Goal: Transaction & Acquisition: Subscribe to service/newsletter

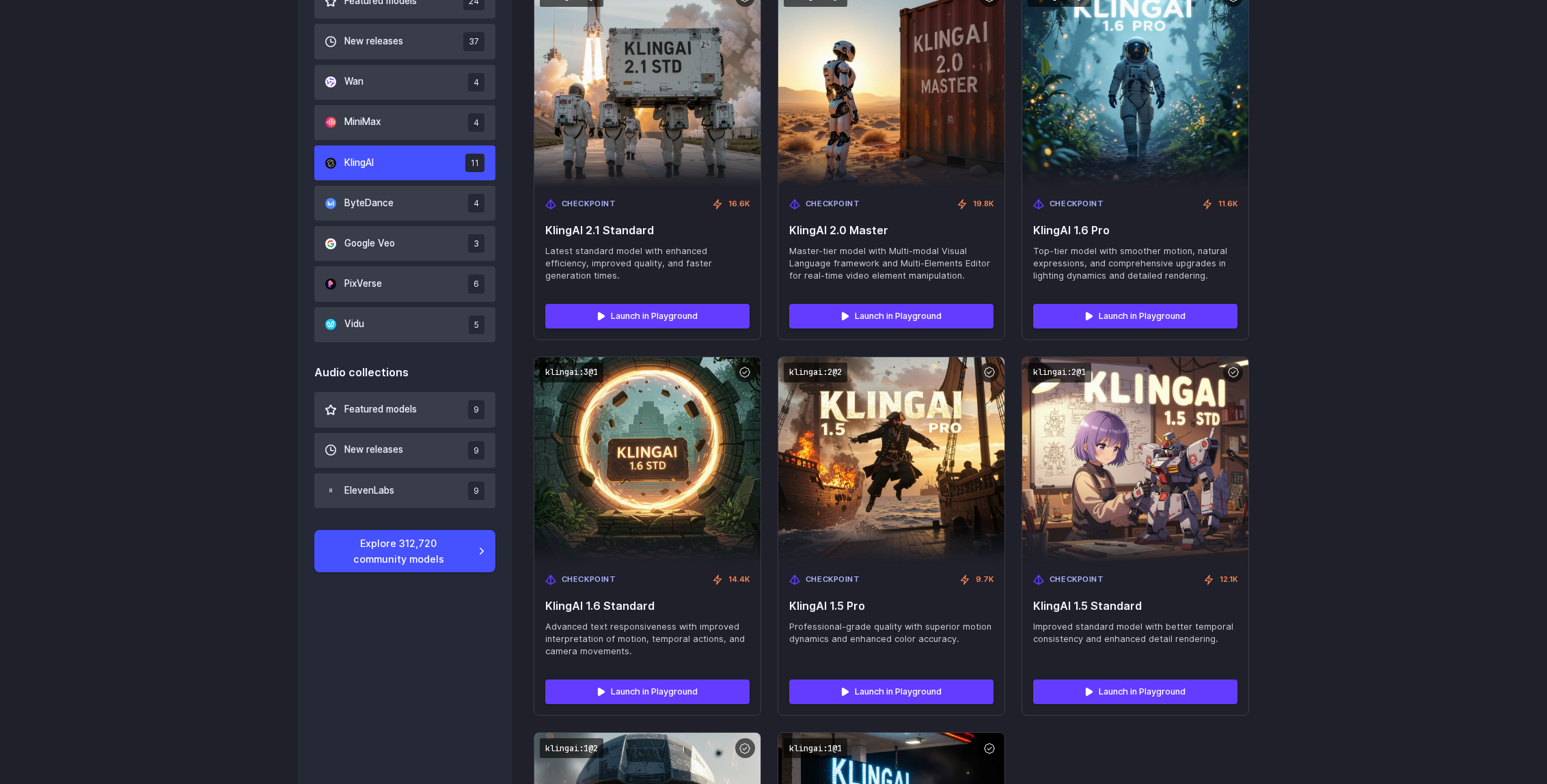
scroll to position [963, 0]
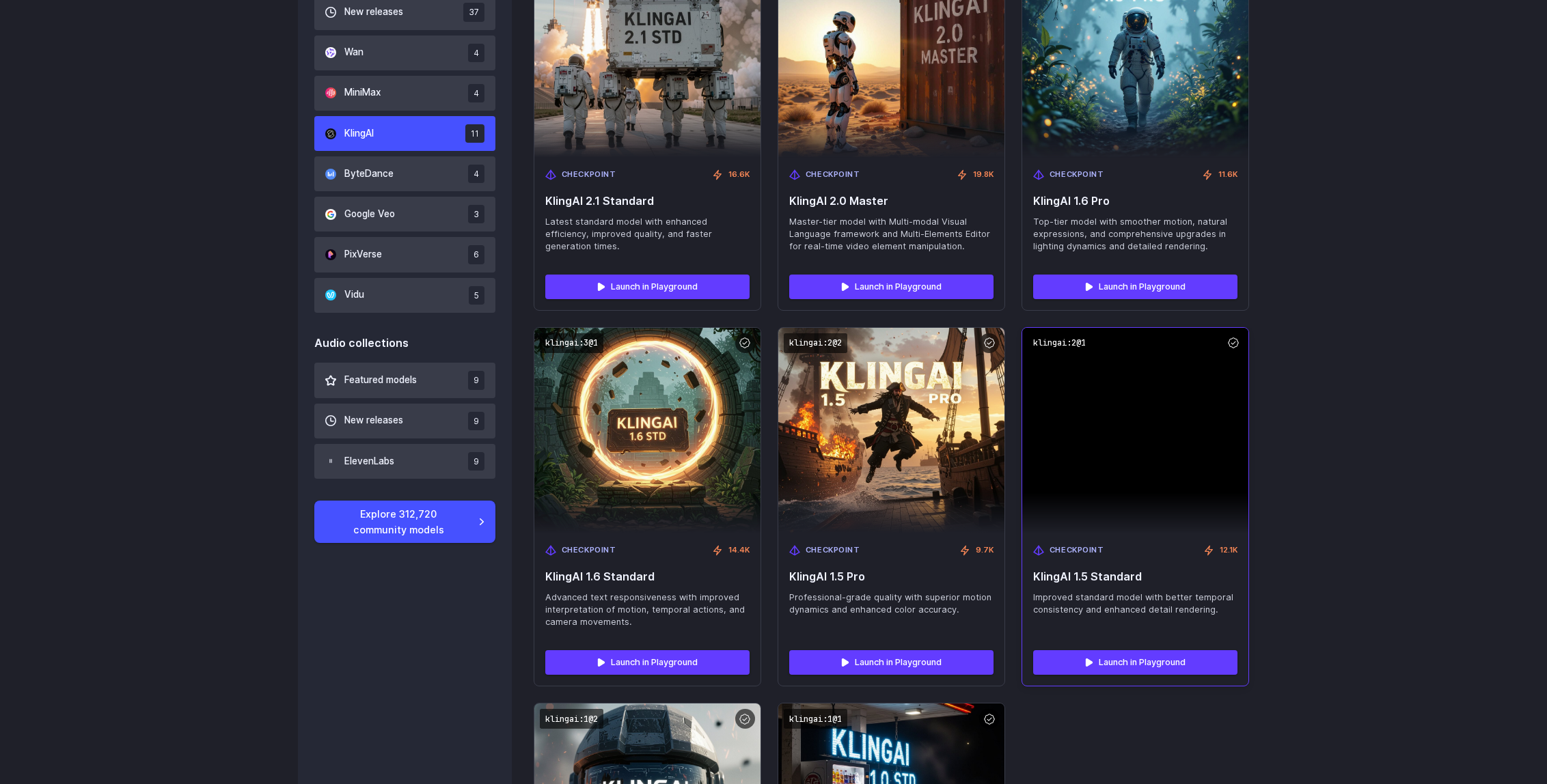
click at [1105, 459] on img at bounding box center [1135, 430] width 226 height 205
click at [1189, 663] on link "Launch in Playground" at bounding box center [1135, 662] width 205 height 25
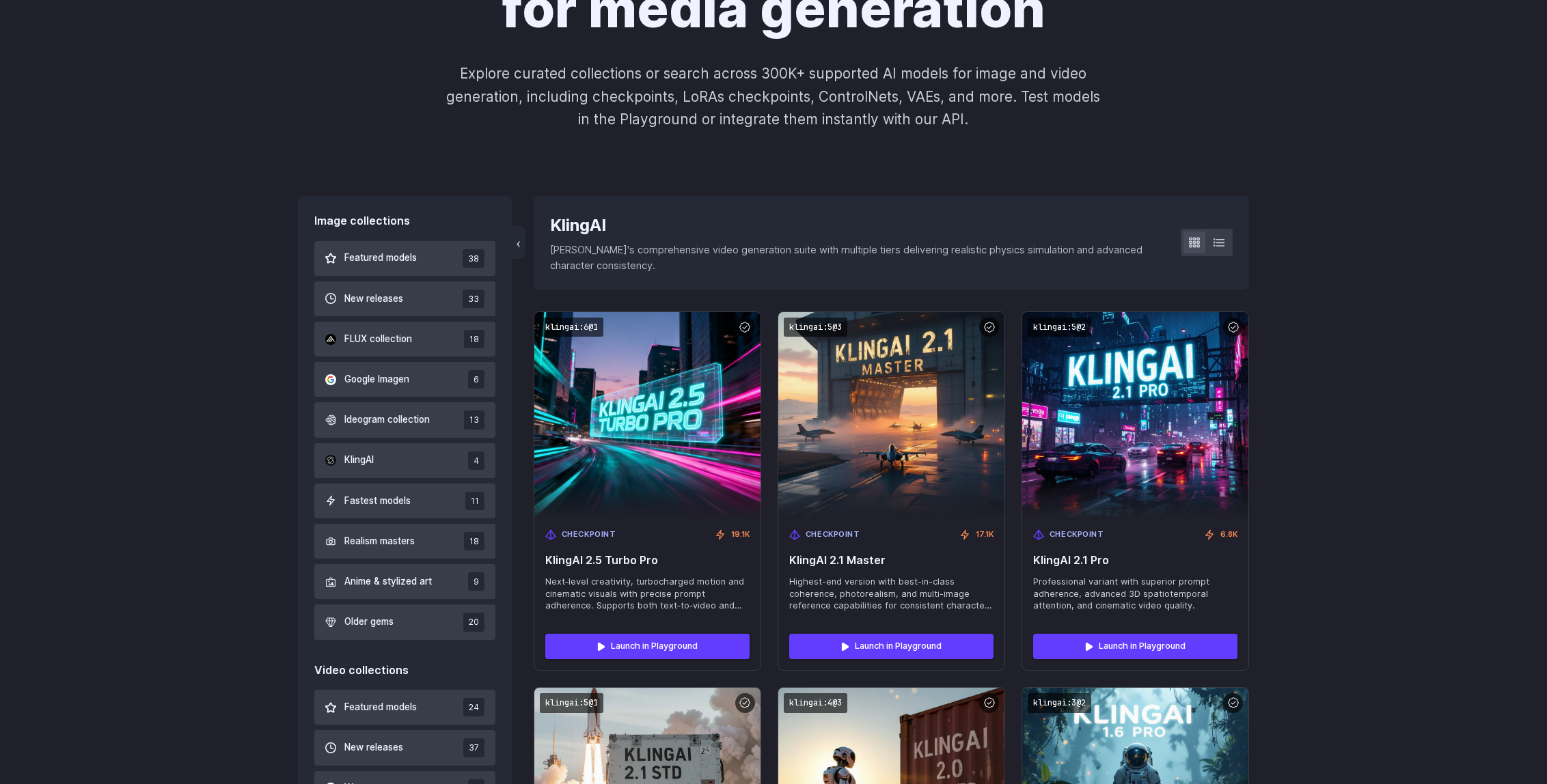
scroll to position [220, 0]
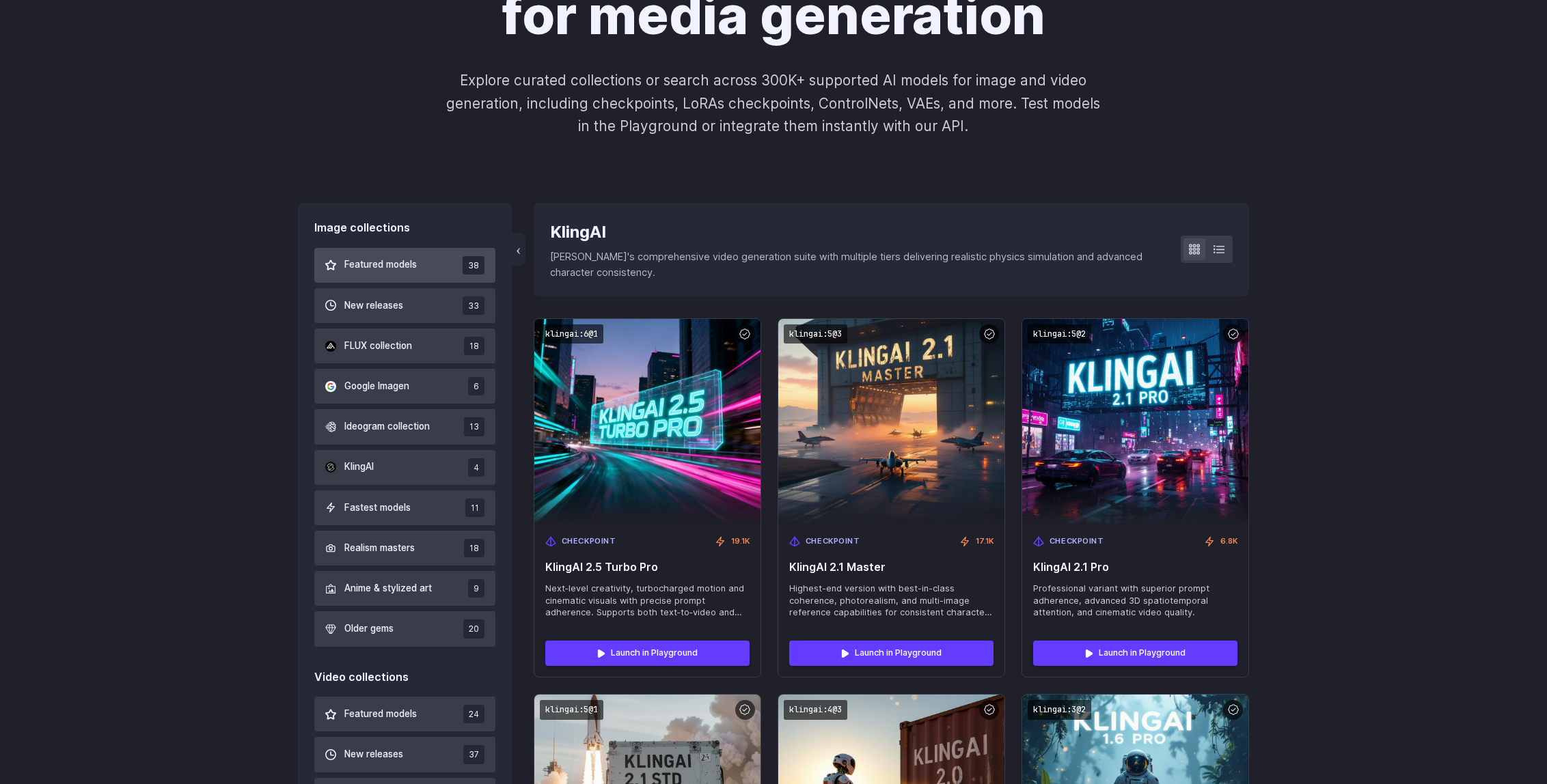
click at [430, 280] on button "Featured models 38" at bounding box center [404, 265] width 181 height 35
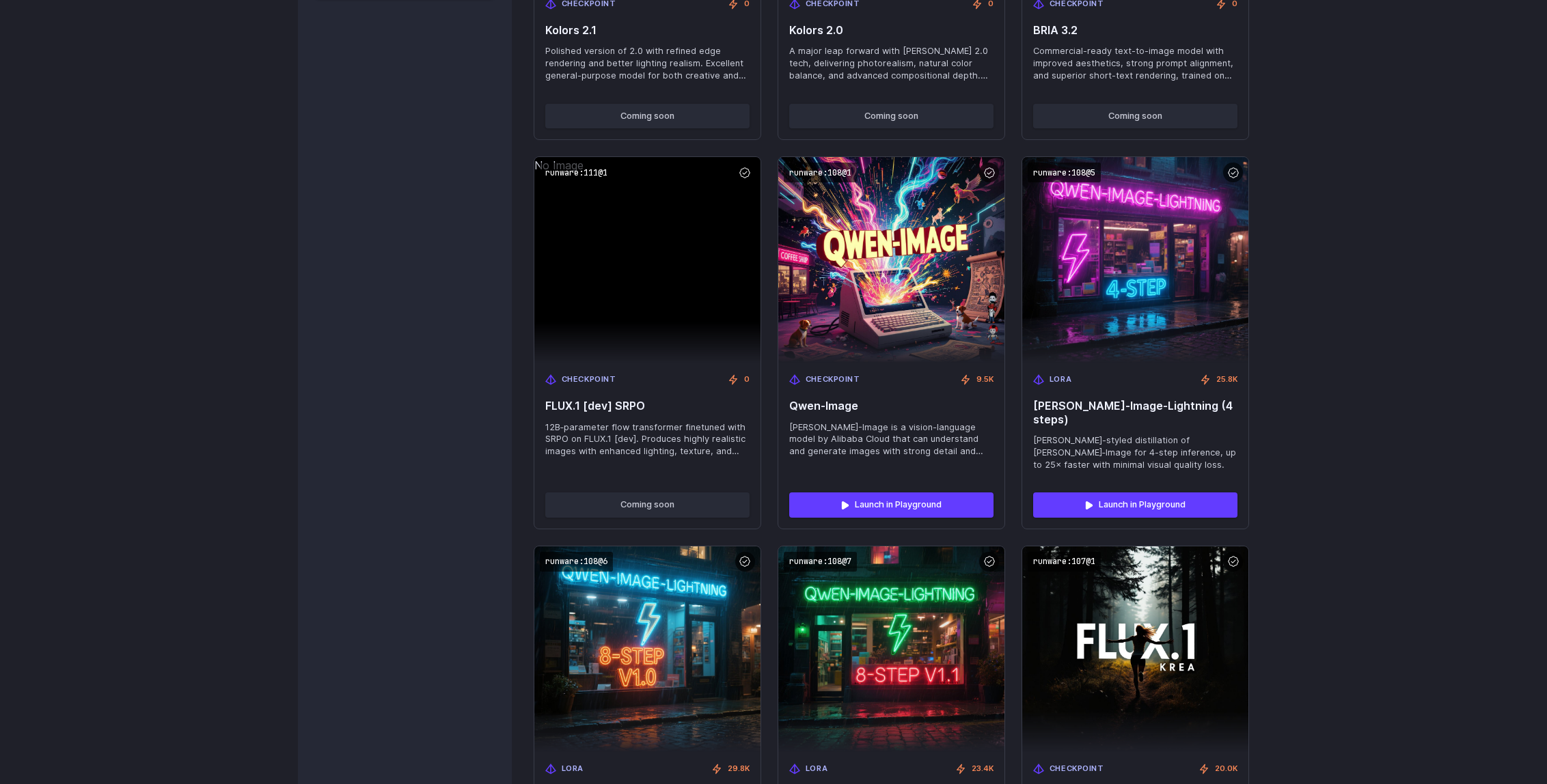
scroll to position [1566, 0]
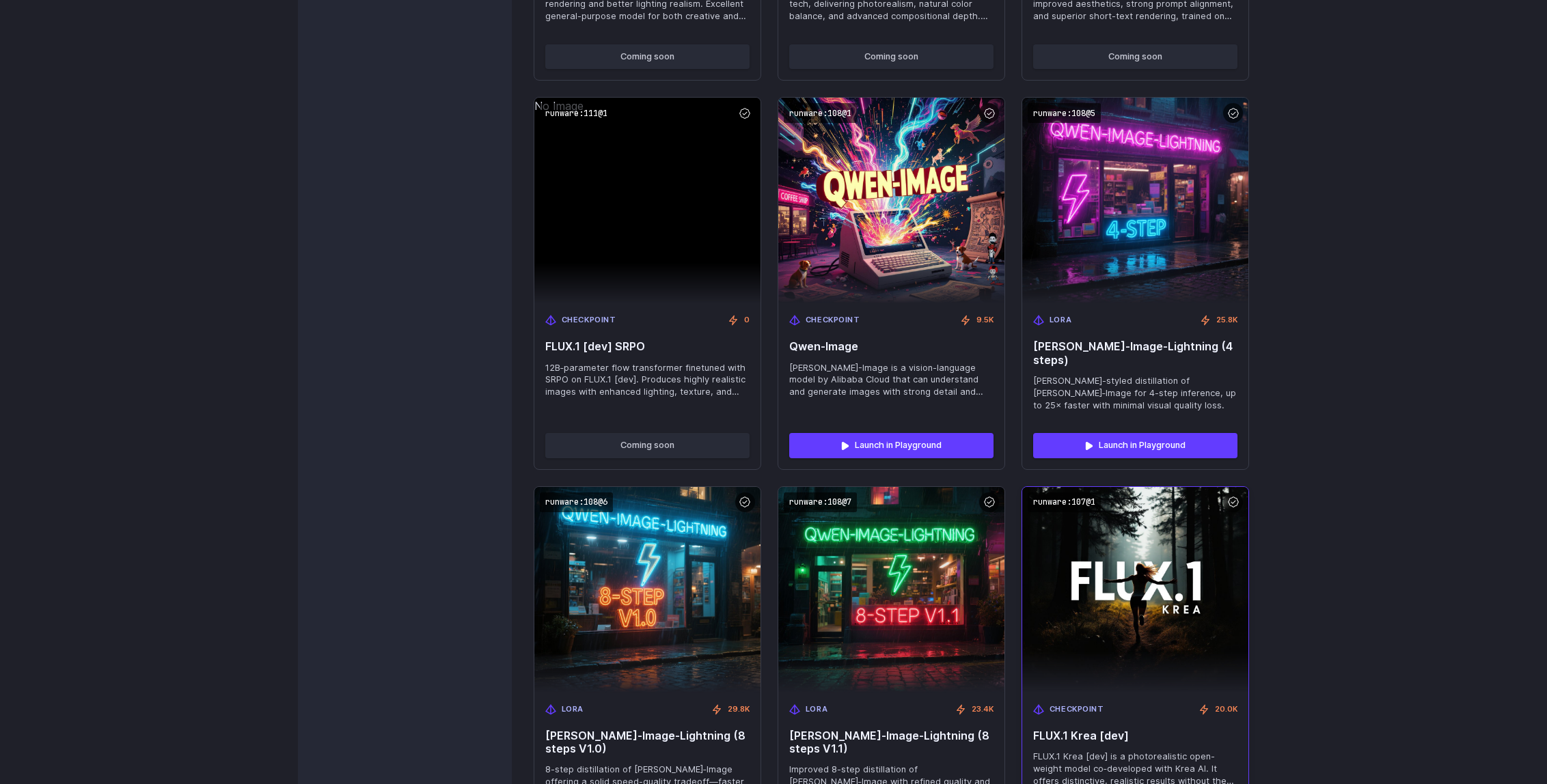
click at [1109, 579] on img at bounding box center [1135, 590] width 249 height 226
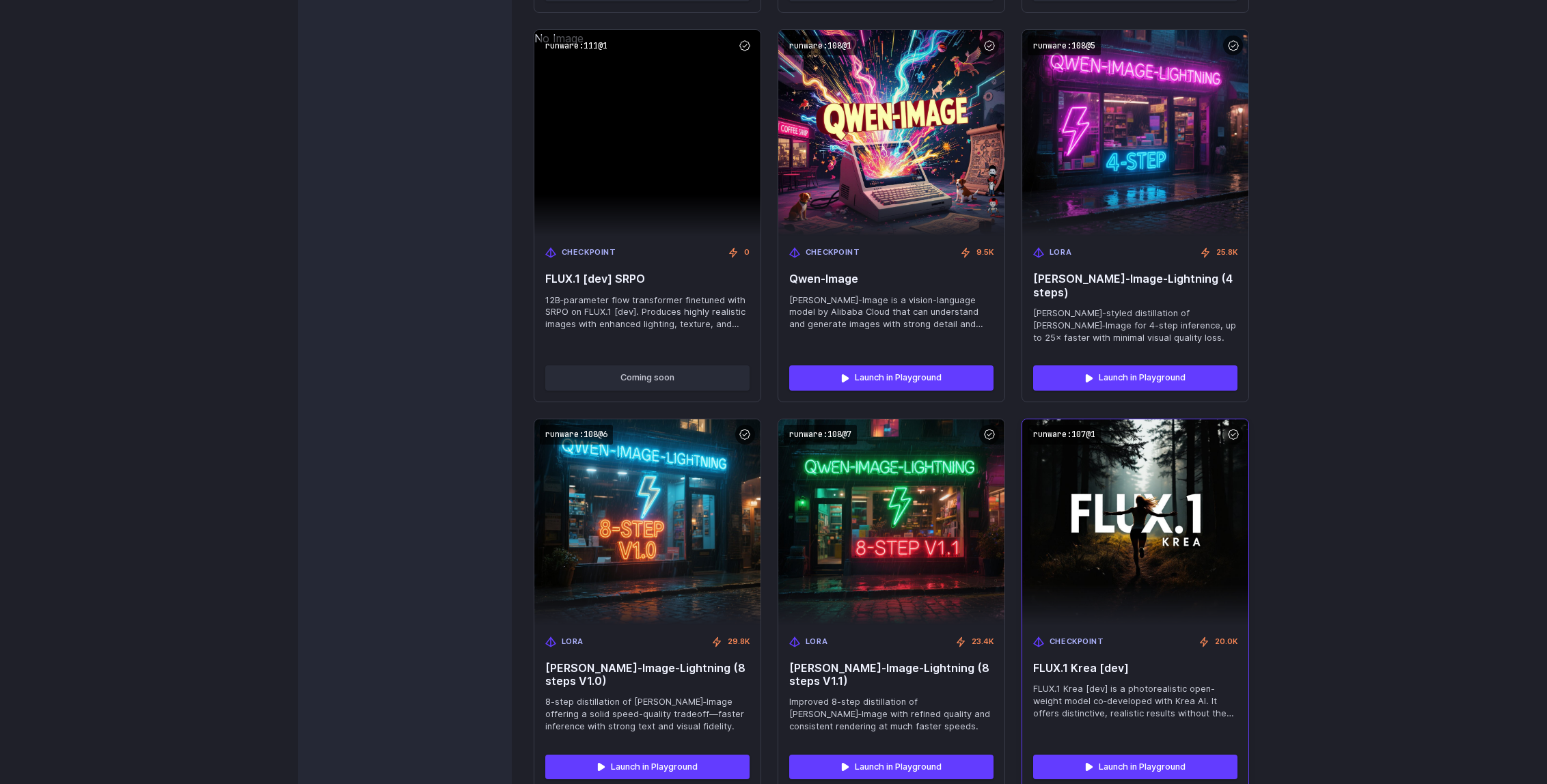
scroll to position [1724, 0]
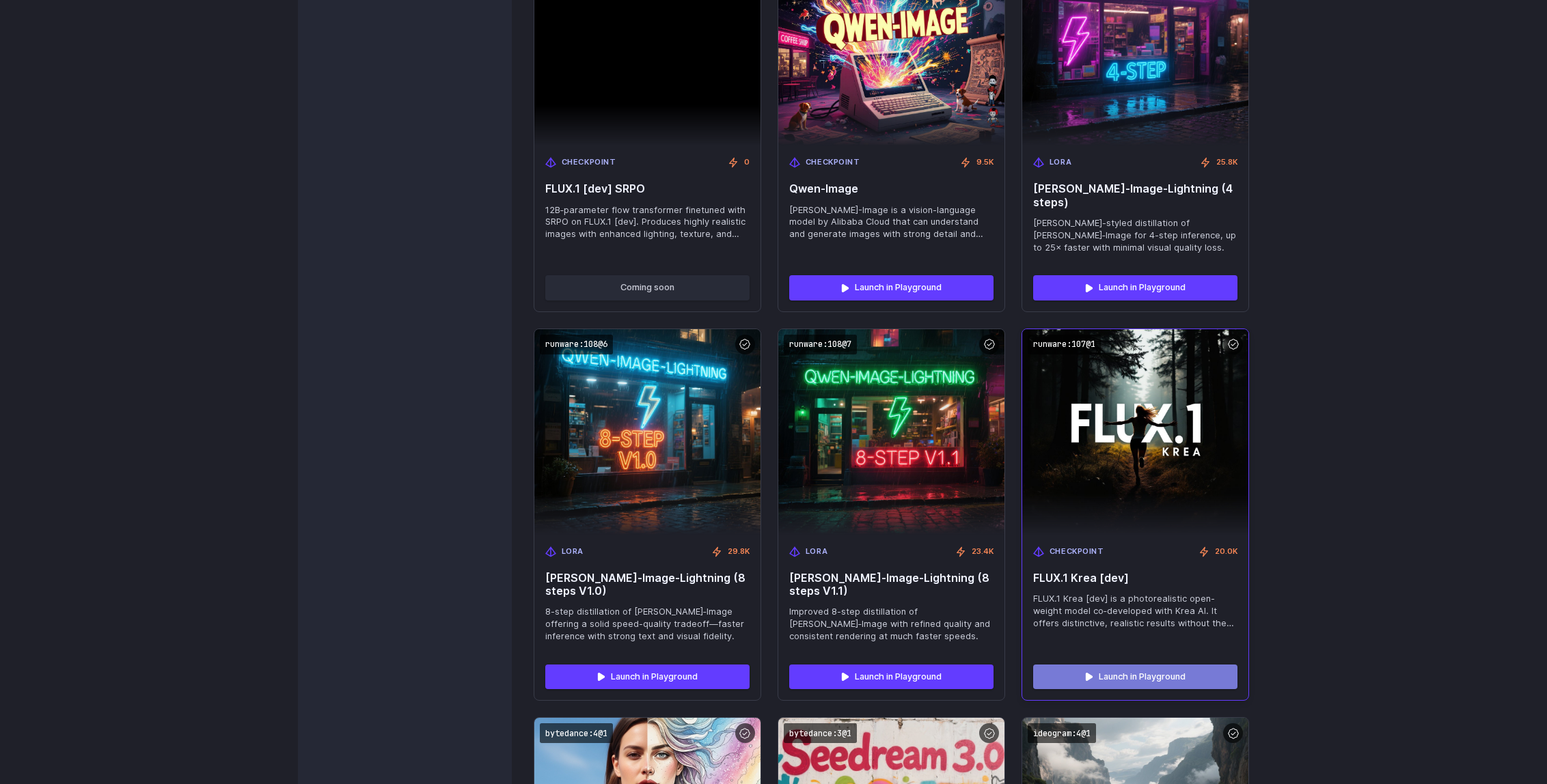
click at [1182, 665] on link "Launch in Playground" at bounding box center [1135, 677] width 205 height 25
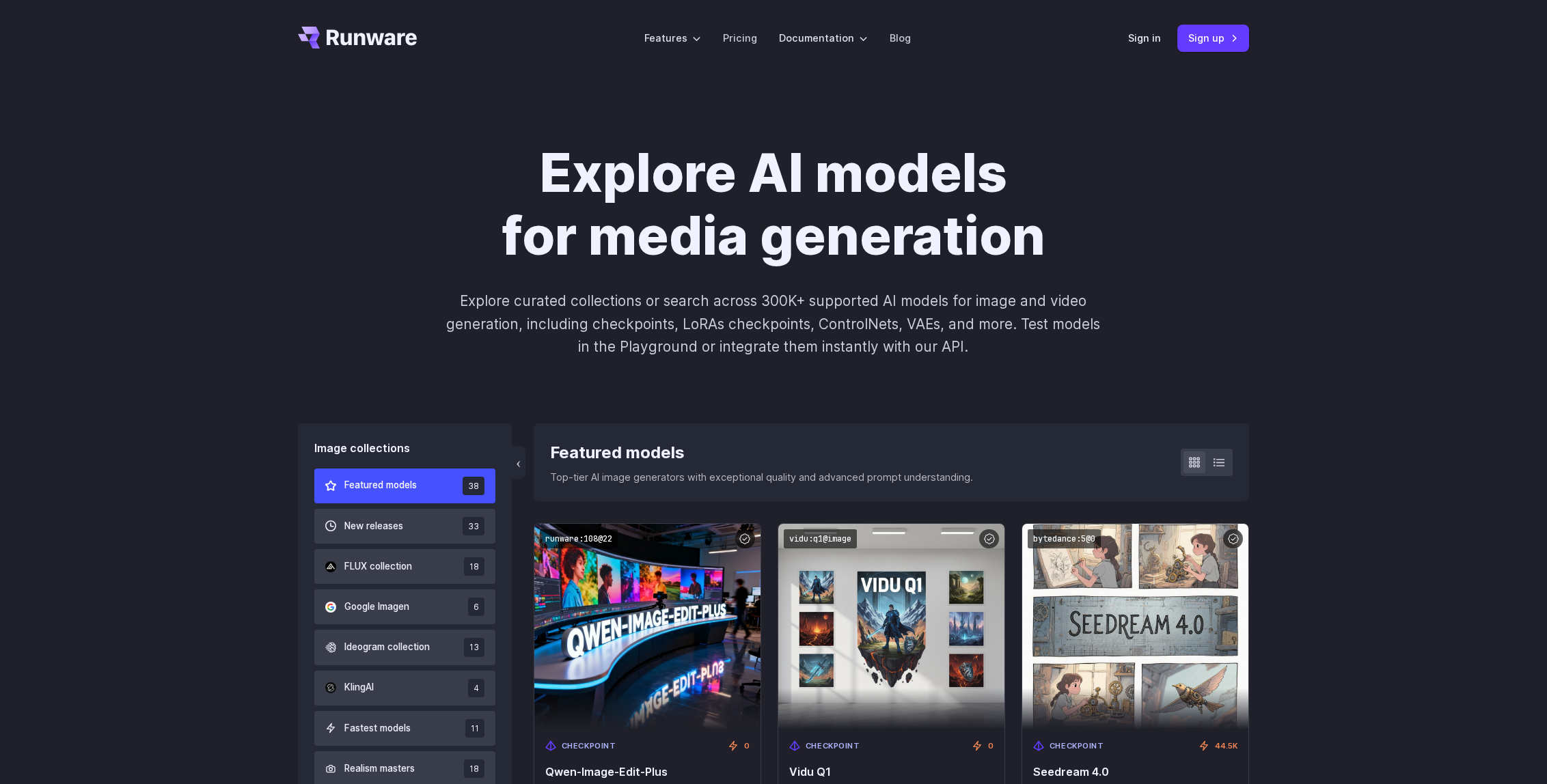
scroll to position [7, 0]
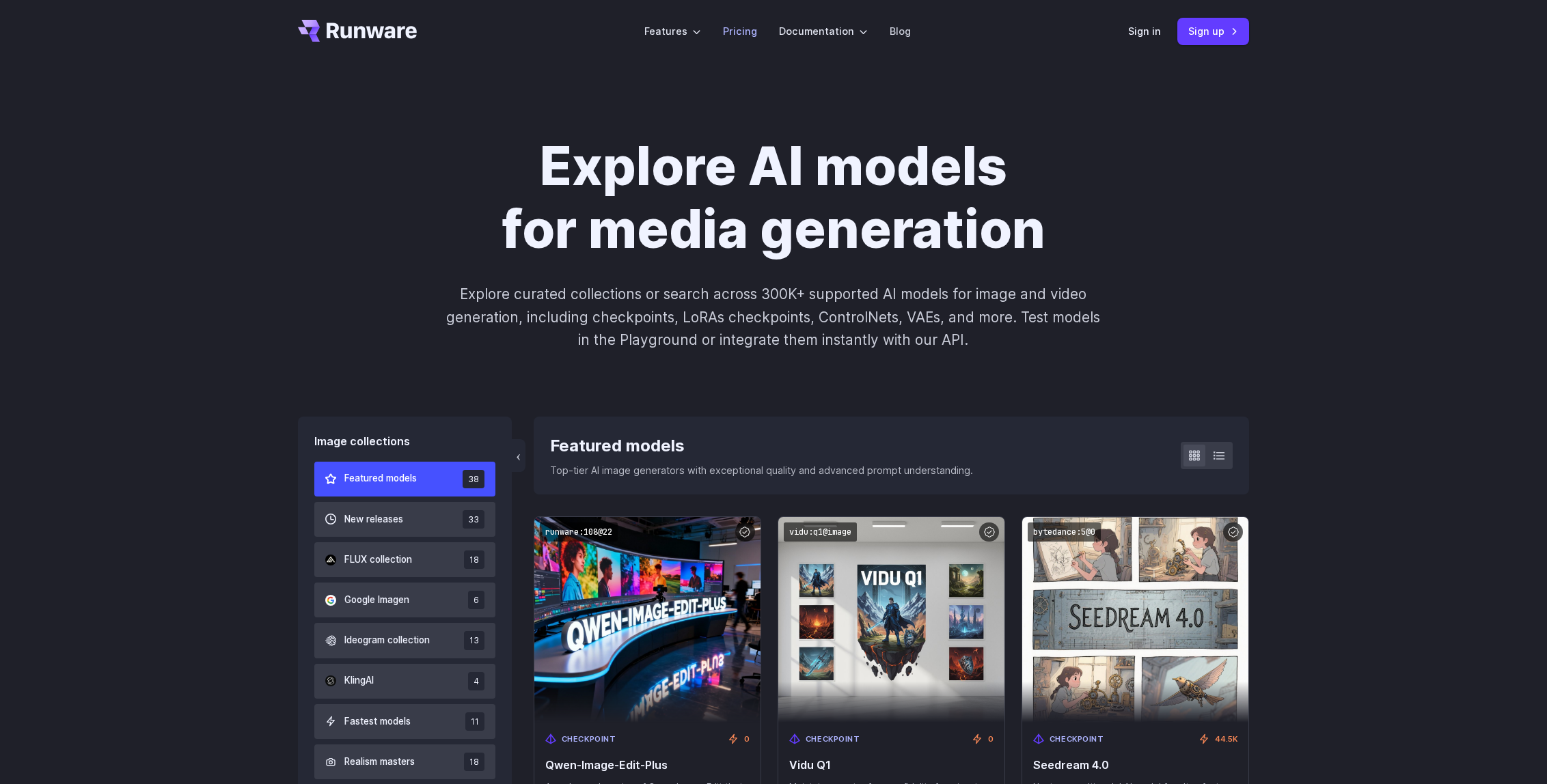
click at [749, 32] on link "Pricing" at bounding box center [739, 31] width 34 height 16
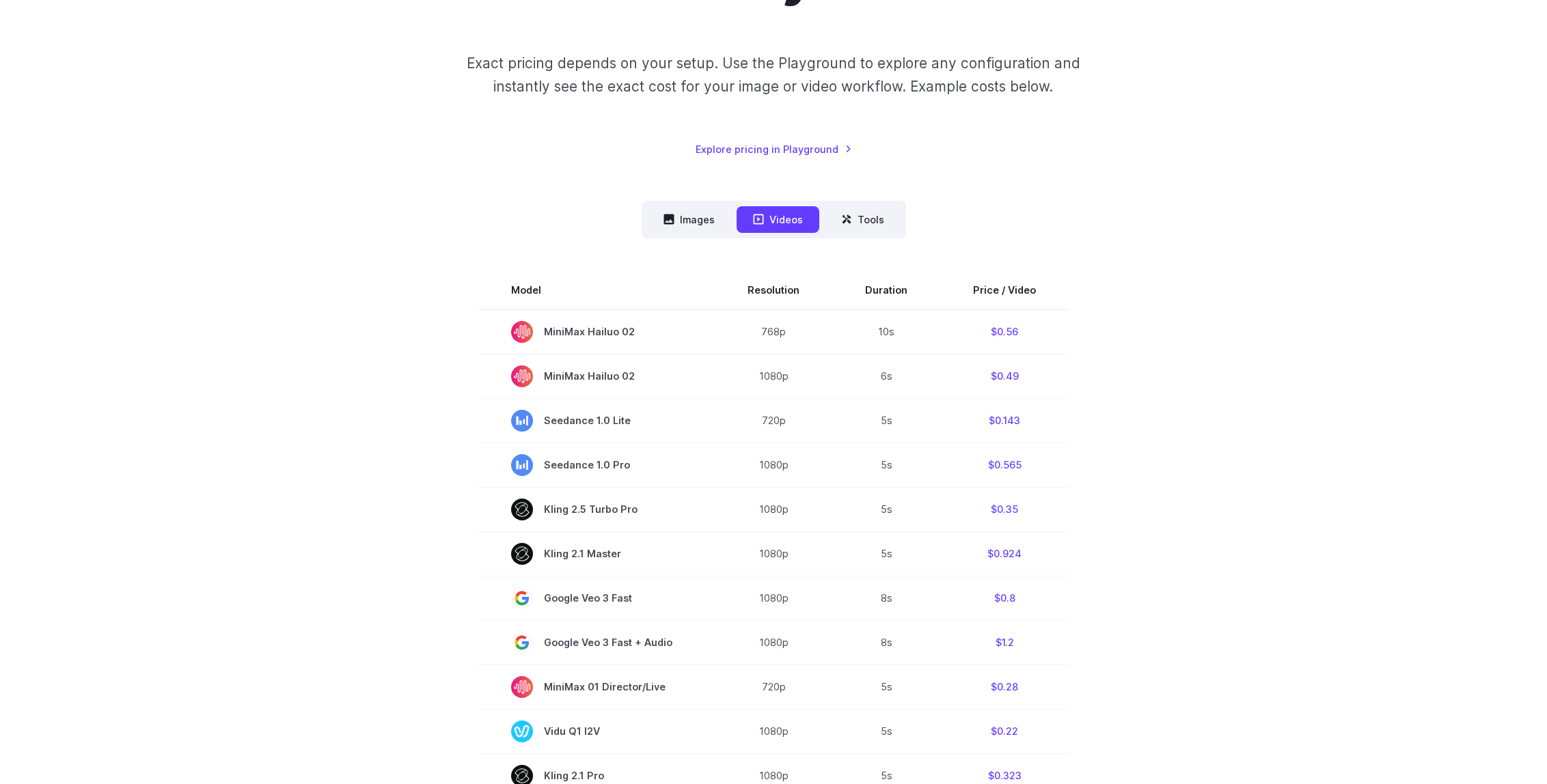
scroll to position [262, 0]
click at [862, 211] on button "Tools" at bounding box center [863, 218] width 76 height 26
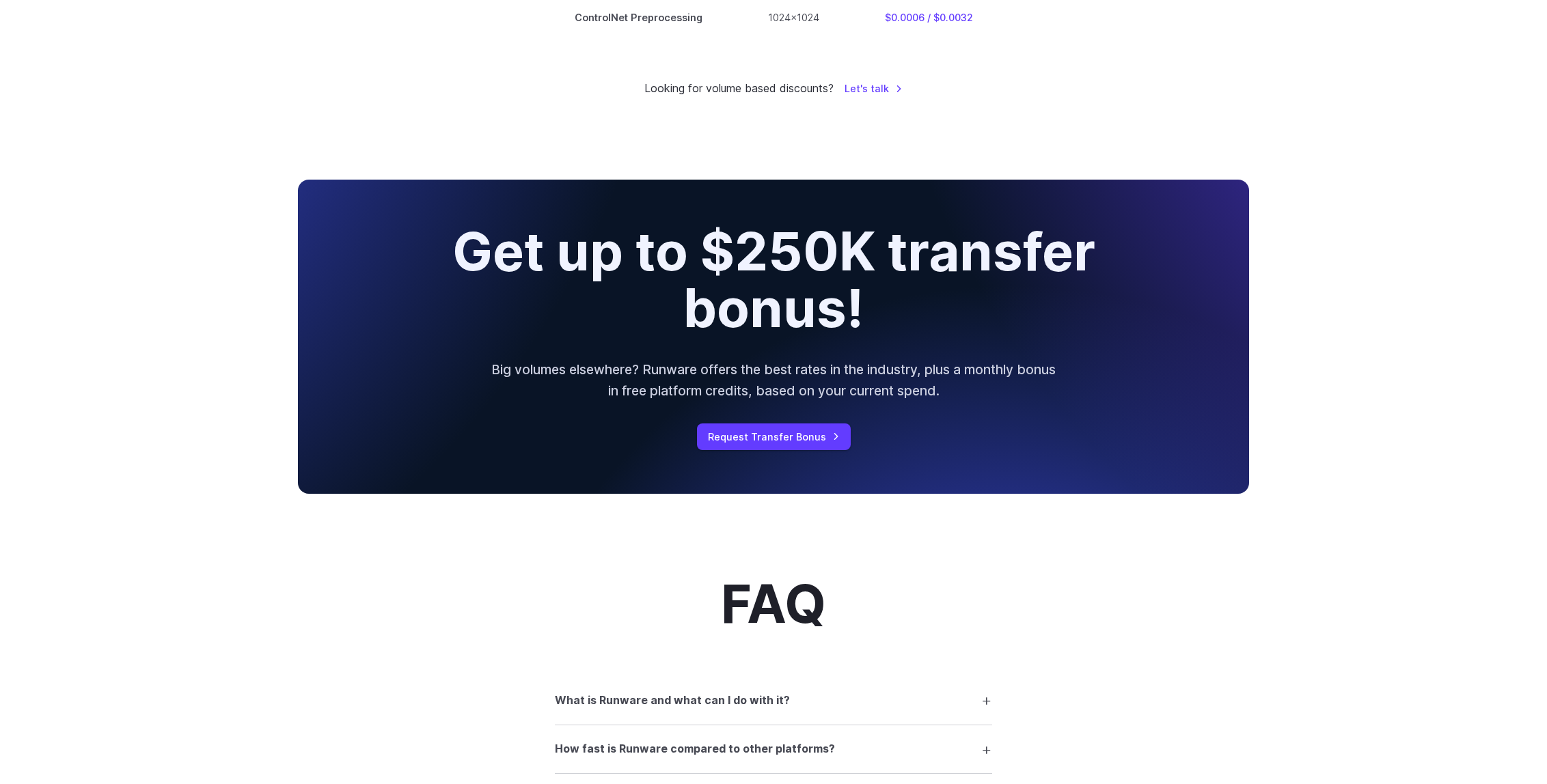
scroll to position [0, 0]
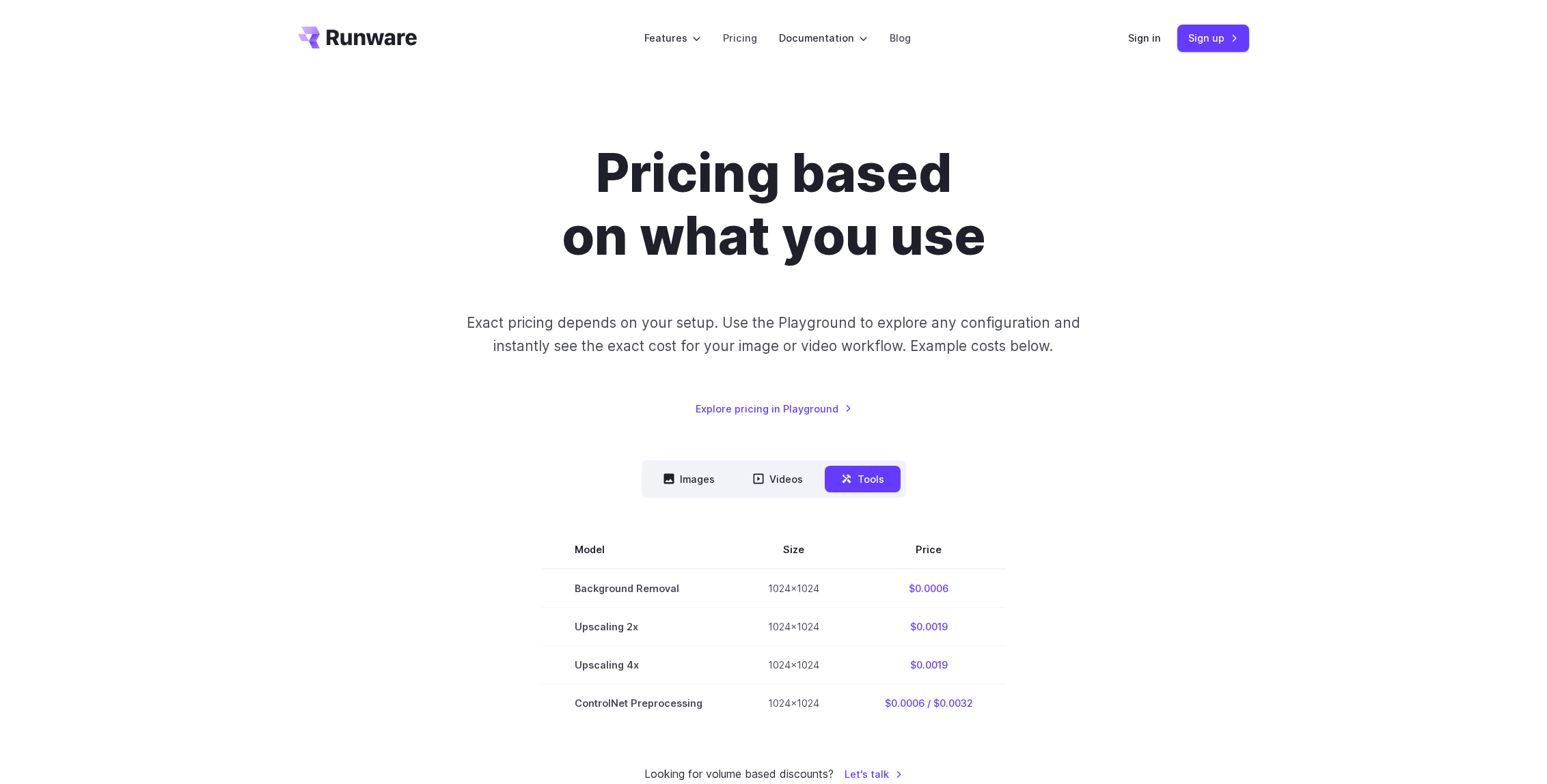
click at [339, 40] on icon "Go to /" at bounding box center [357, 37] width 119 height 22
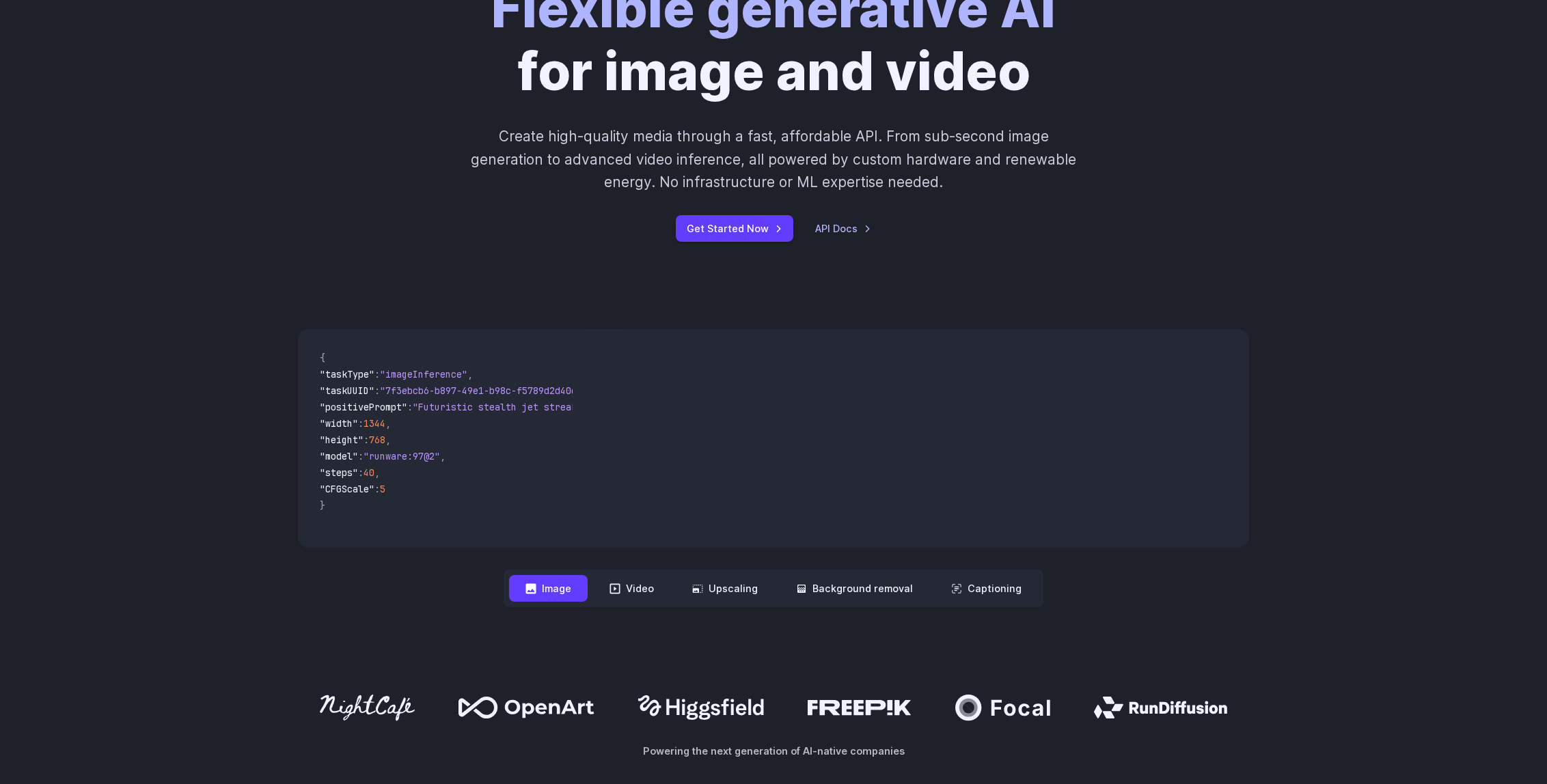
scroll to position [289, 0]
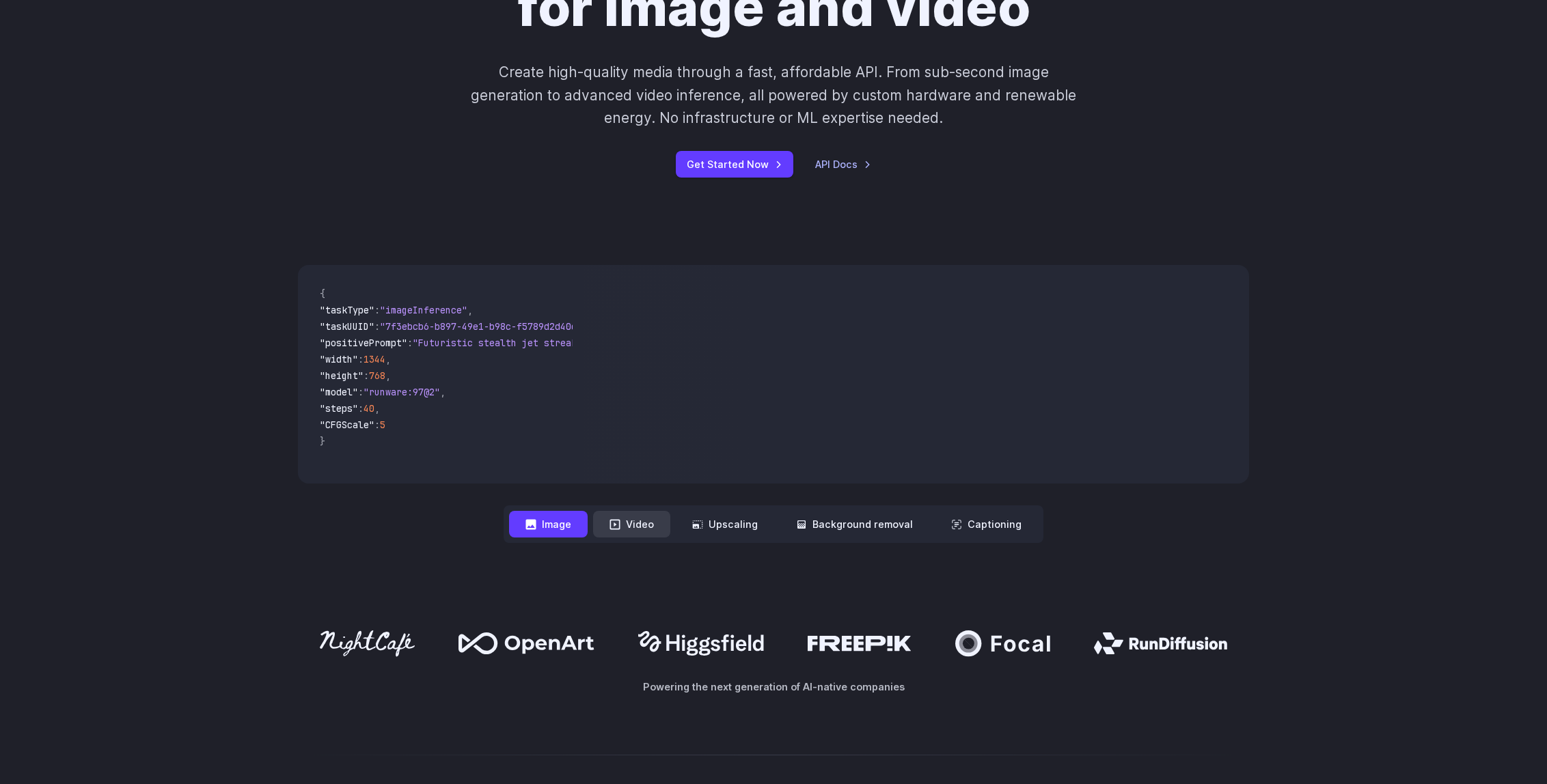
click at [638, 525] on button "Video" at bounding box center [632, 524] width 78 height 26
click at [751, 532] on button "Upscaling" at bounding box center [725, 524] width 99 height 26
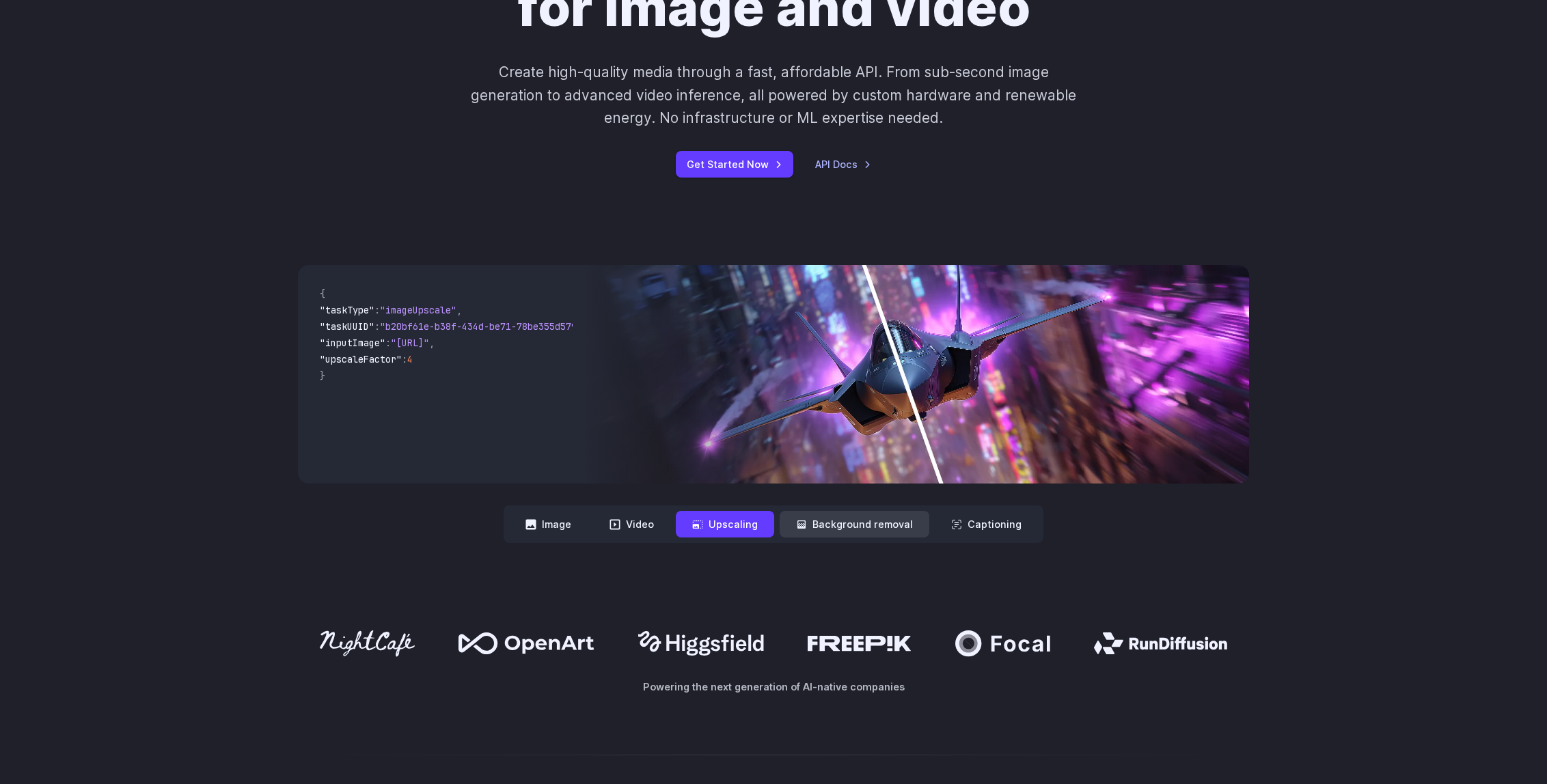
click at [848, 523] on button "Background removal" at bounding box center [855, 524] width 150 height 26
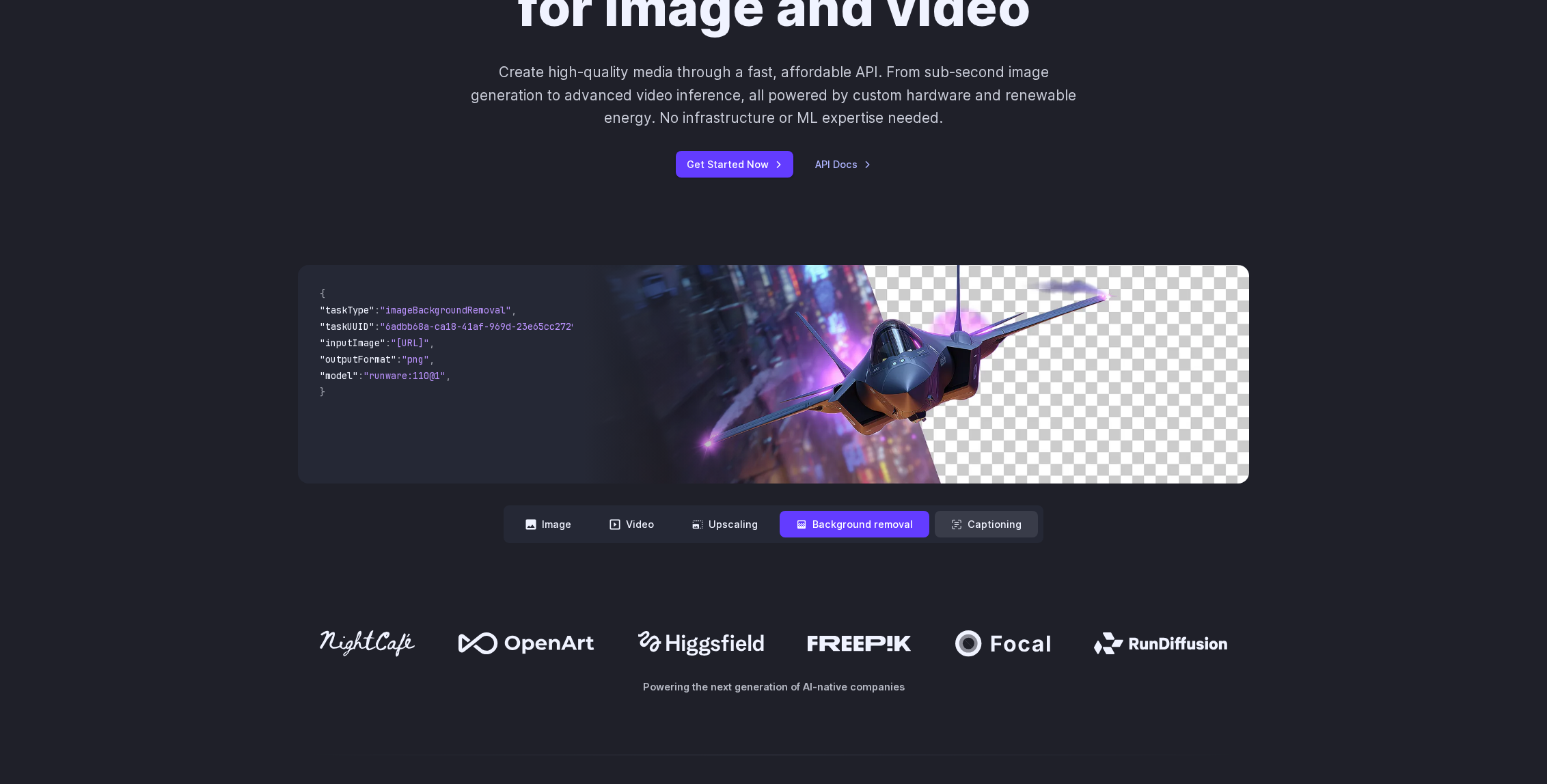
click at [981, 526] on button "Captioning" at bounding box center [986, 524] width 103 height 26
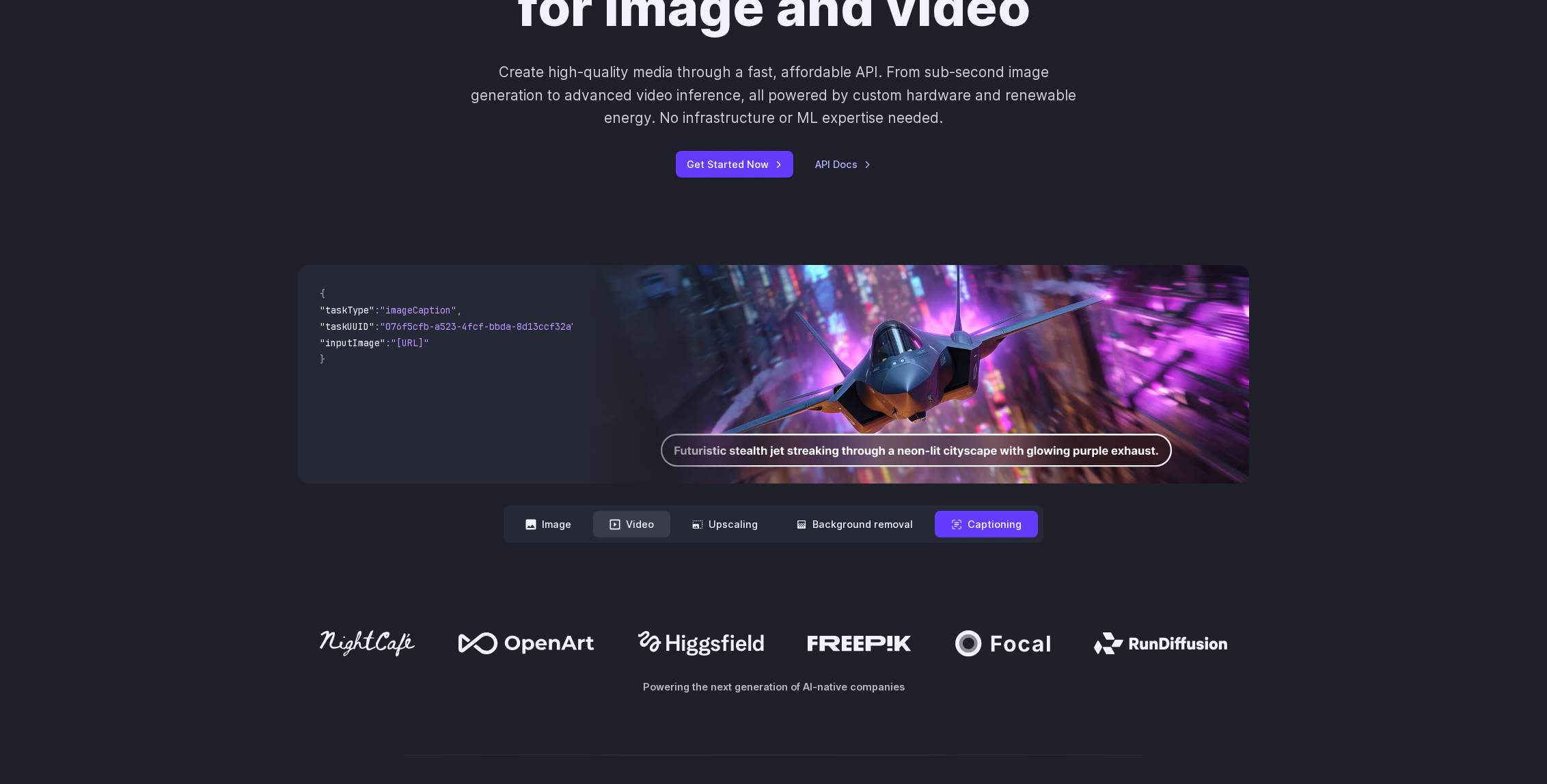
click at [646, 534] on button "Video" at bounding box center [632, 524] width 78 height 26
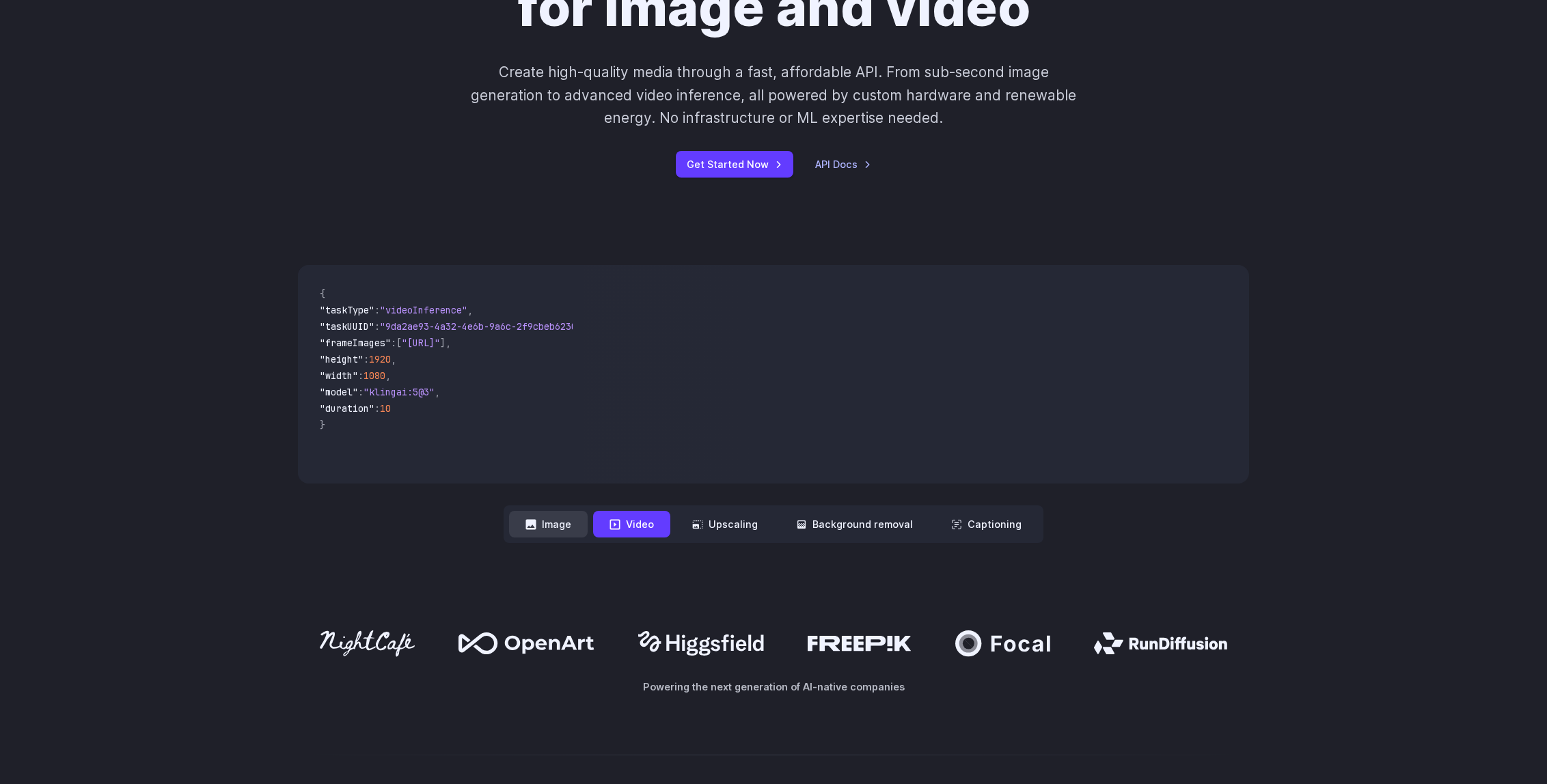
click at [555, 528] on button "Image" at bounding box center [548, 524] width 78 height 26
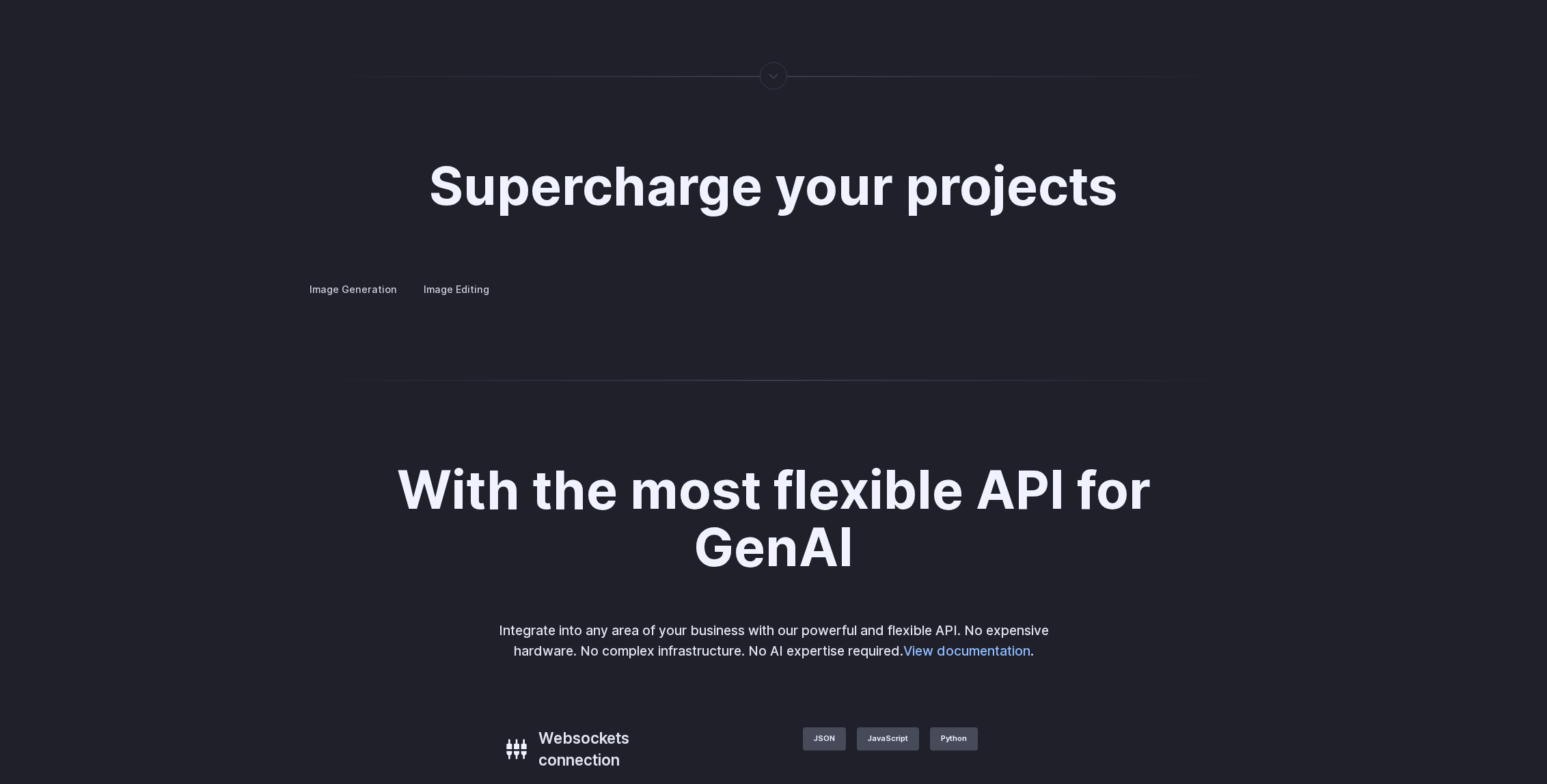
scroll to position [2556, 0]
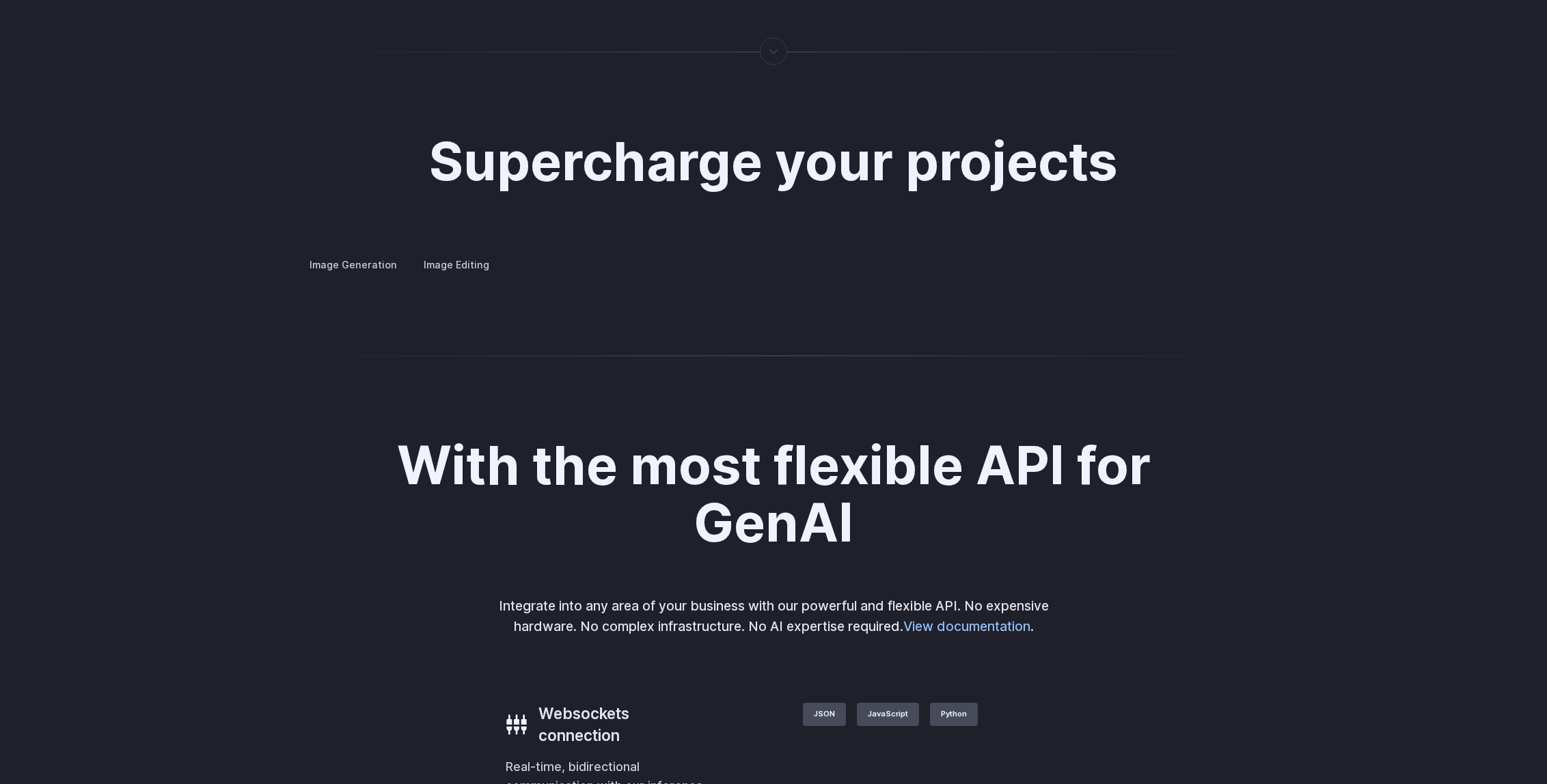
click at [0, 0] on button "Go to 1 of 4" at bounding box center [0, 0] width 0 height 0
click at [0, 0] on button "Go to 3 of 4" at bounding box center [0, 0] width 0 height 0
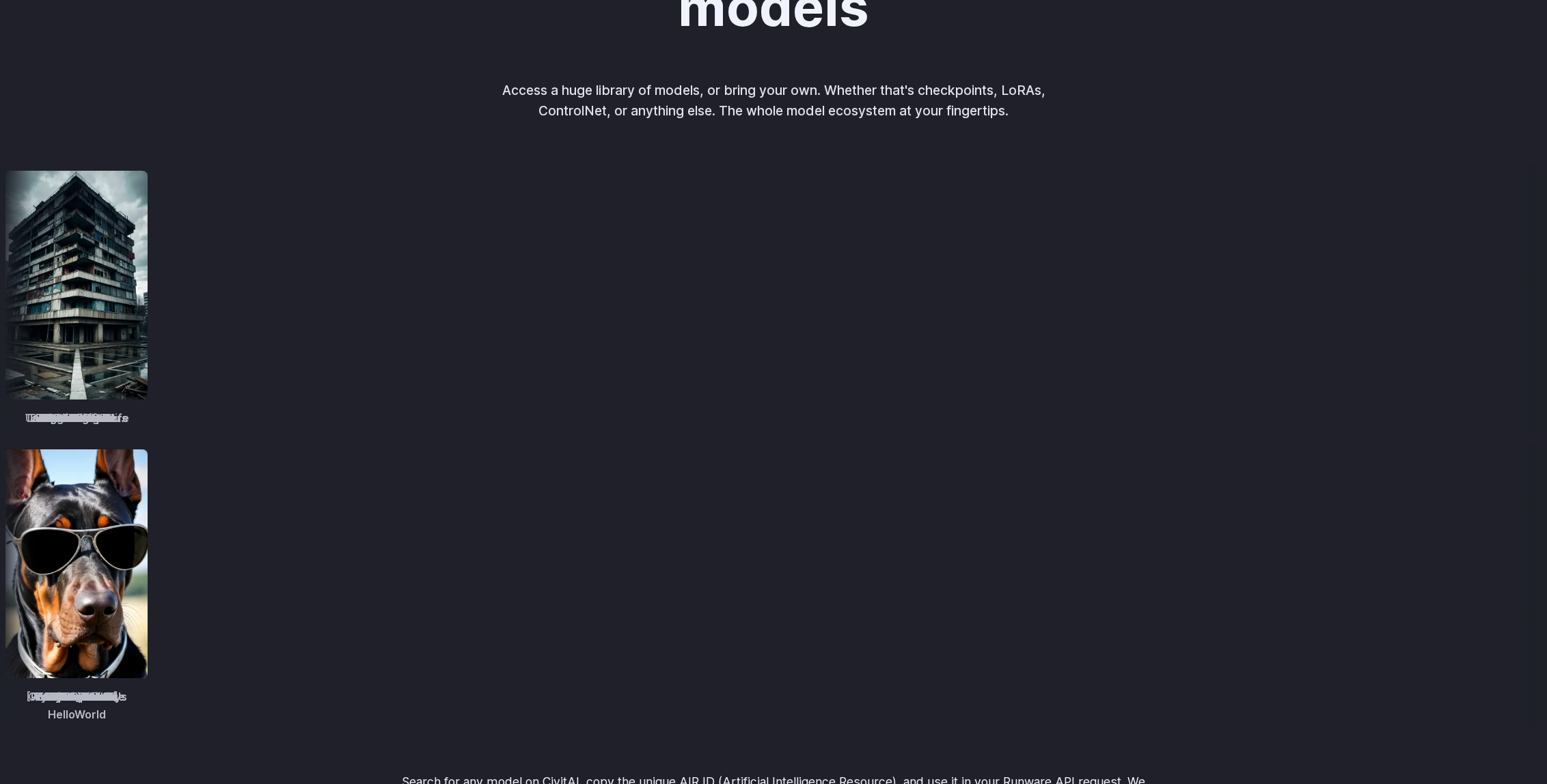
scroll to position [1721, 0]
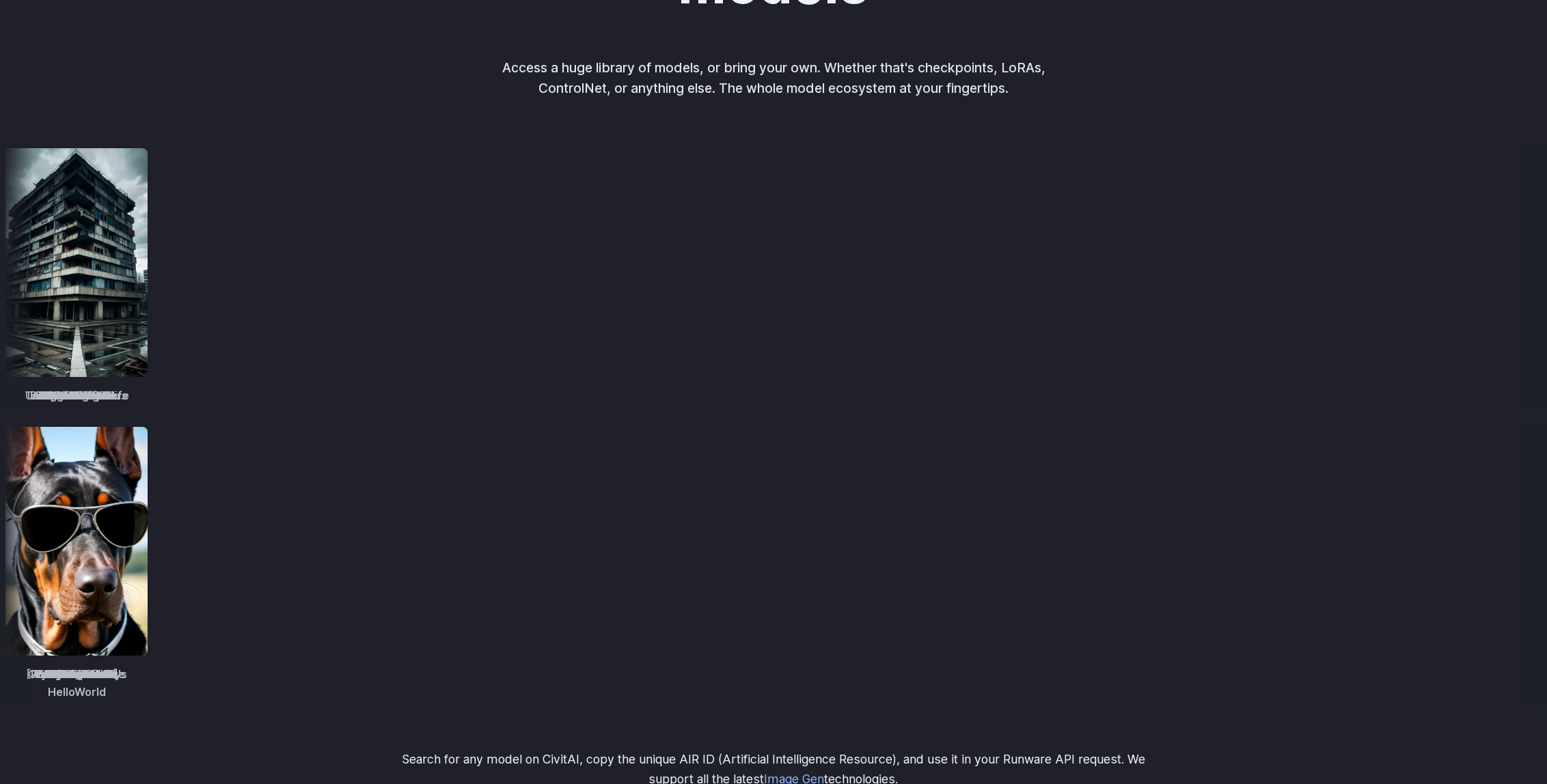
click at [877, 526] on img at bounding box center [867, 541] width 142 height 228
click at [308, 631] on img at bounding box center [235, 541] width 142 height 228
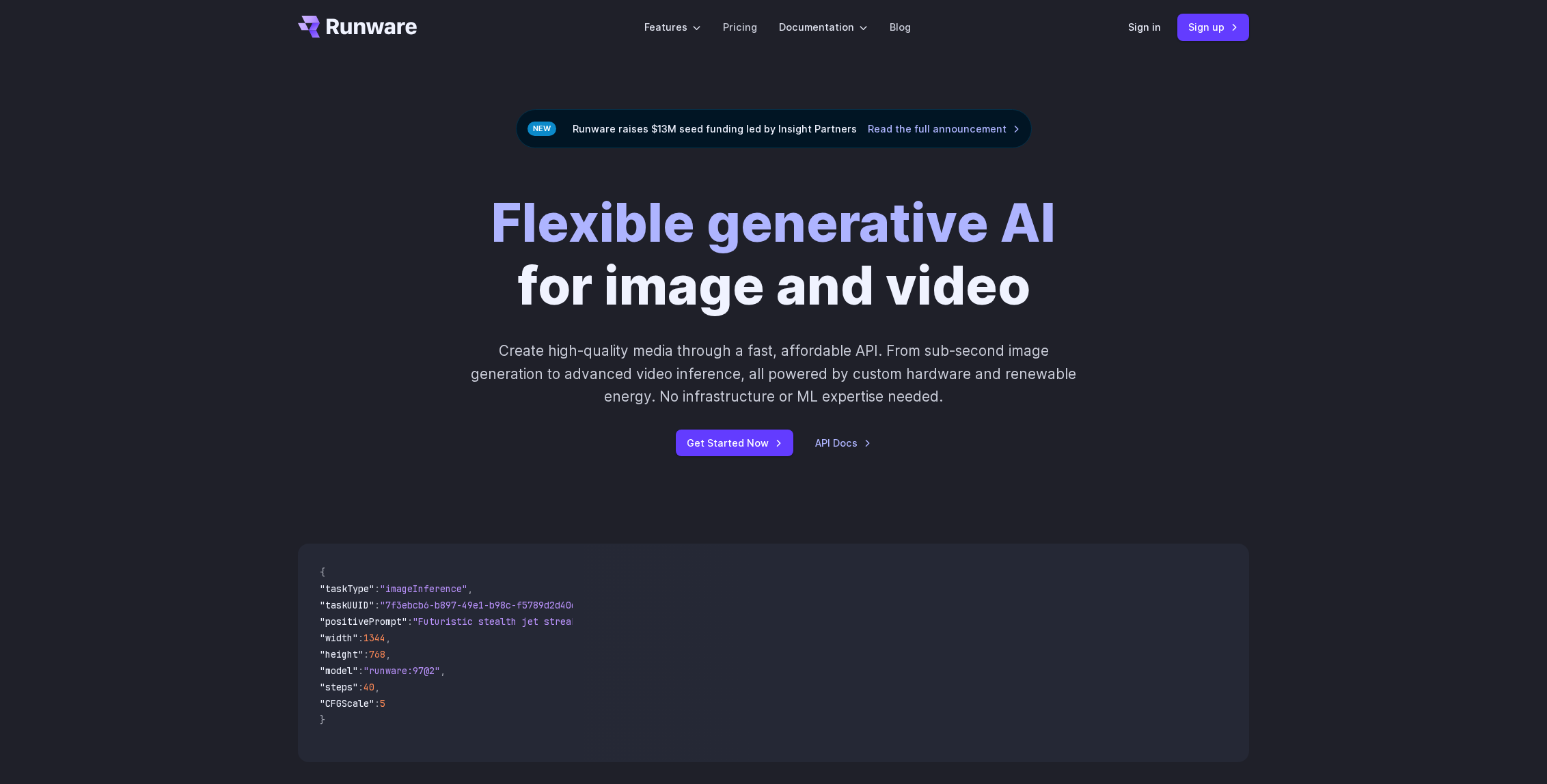
scroll to position [0, 0]
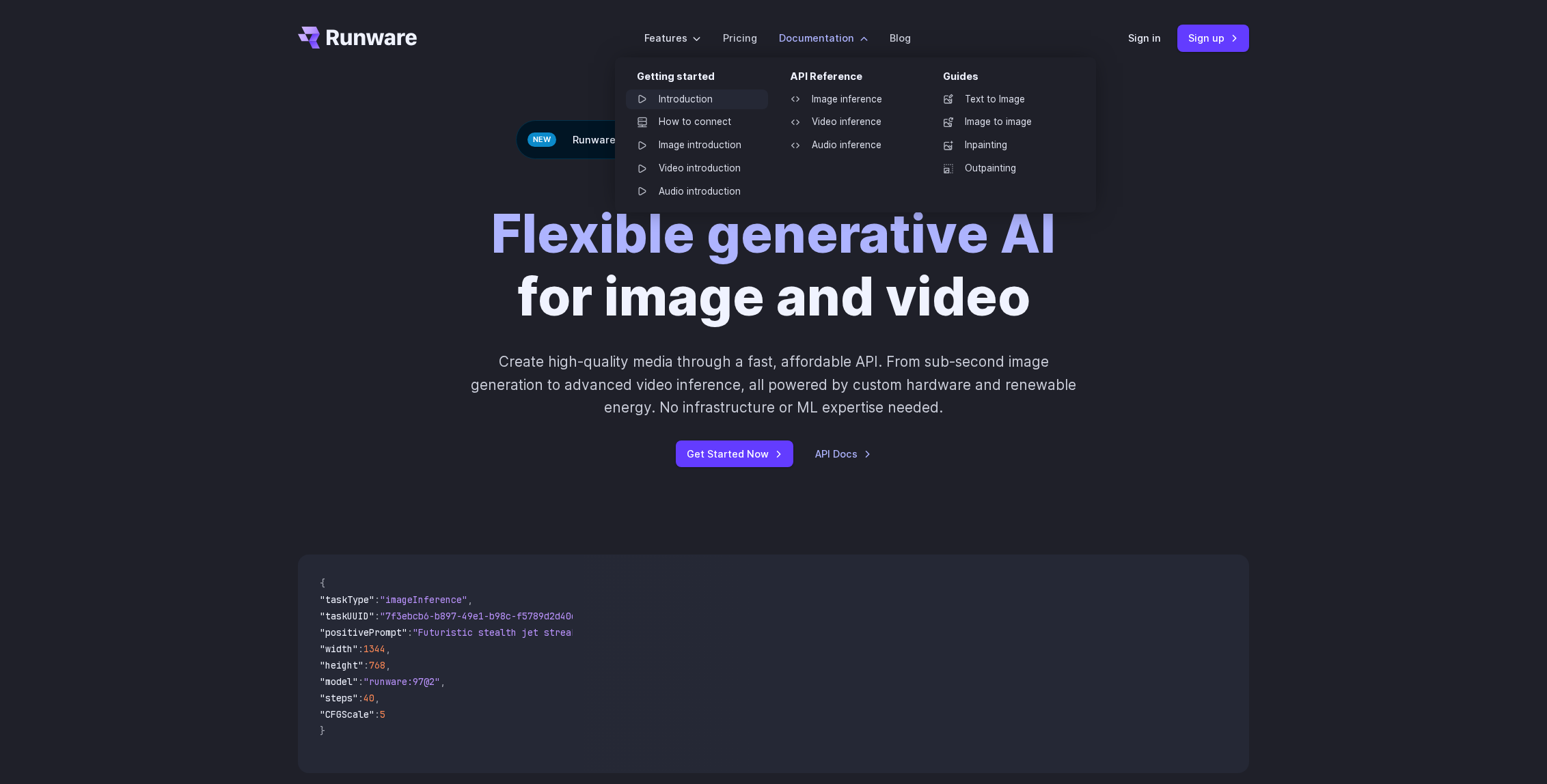
click at [686, 101] on link "Introduction" at bounding box center [696, 99] width 142 height 20
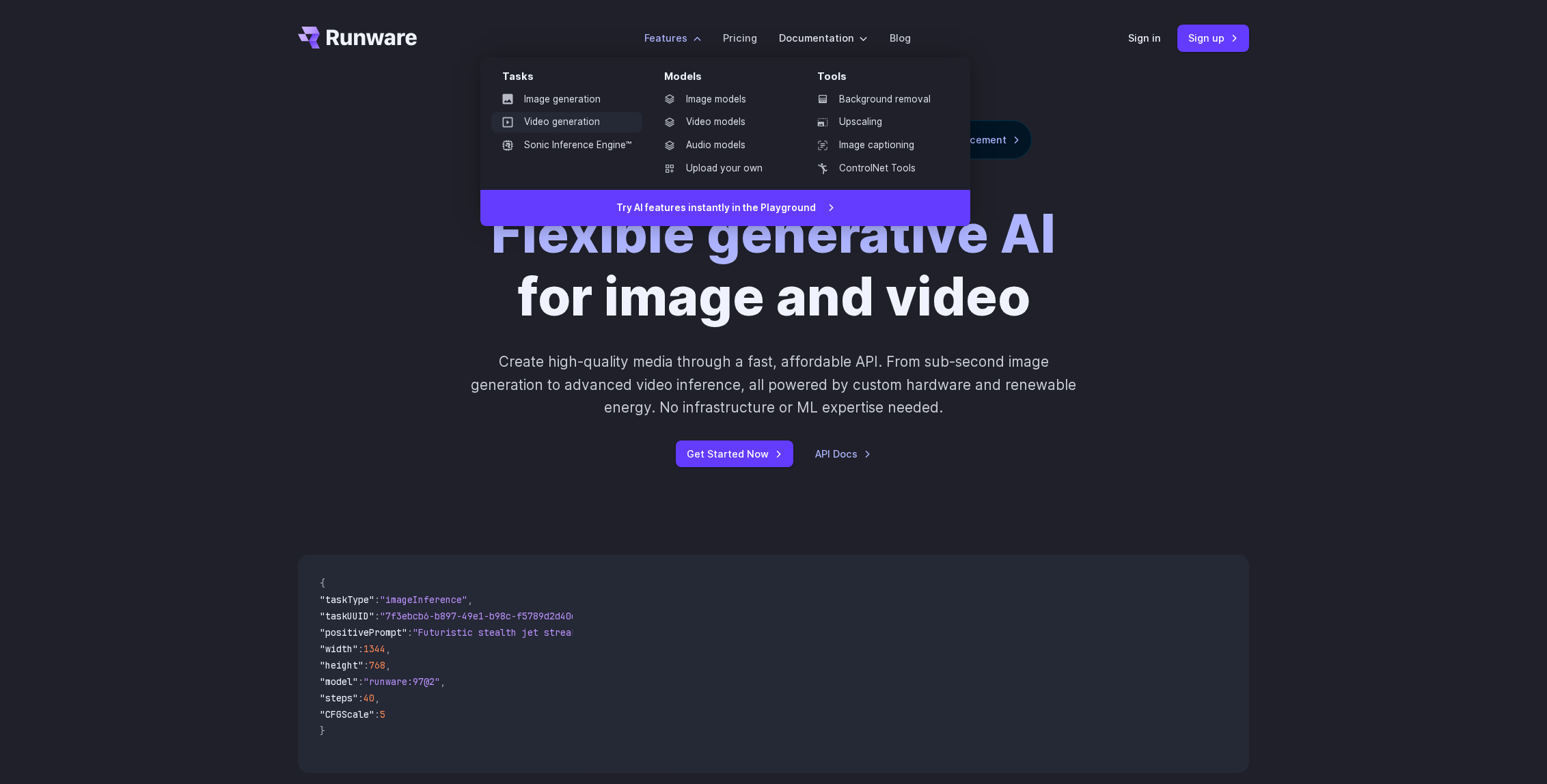
click at [587, 113] on link "Video generation" at bounding box center [566, 122] width 151 height 20
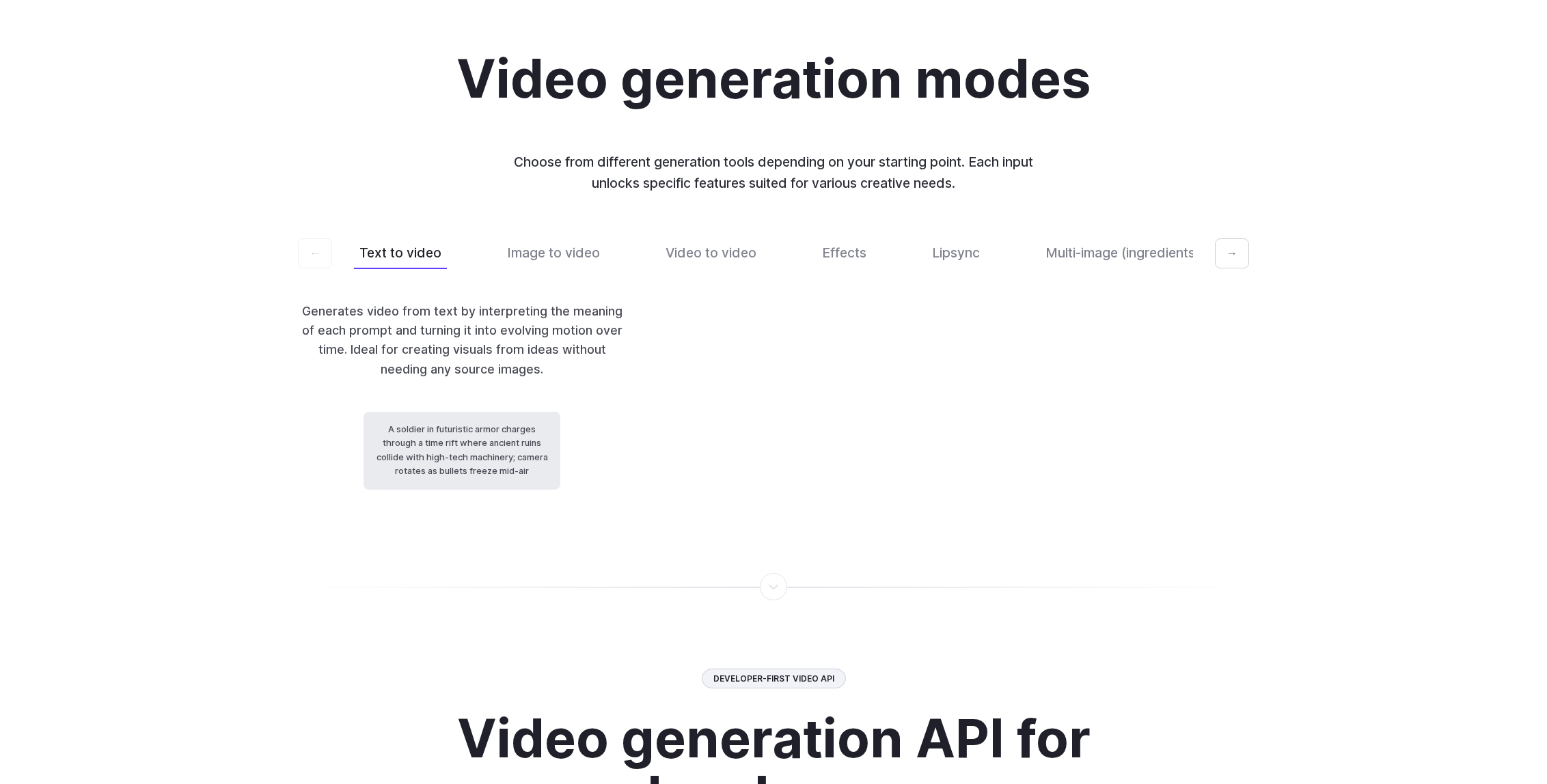
scroll to position [2901, 0]
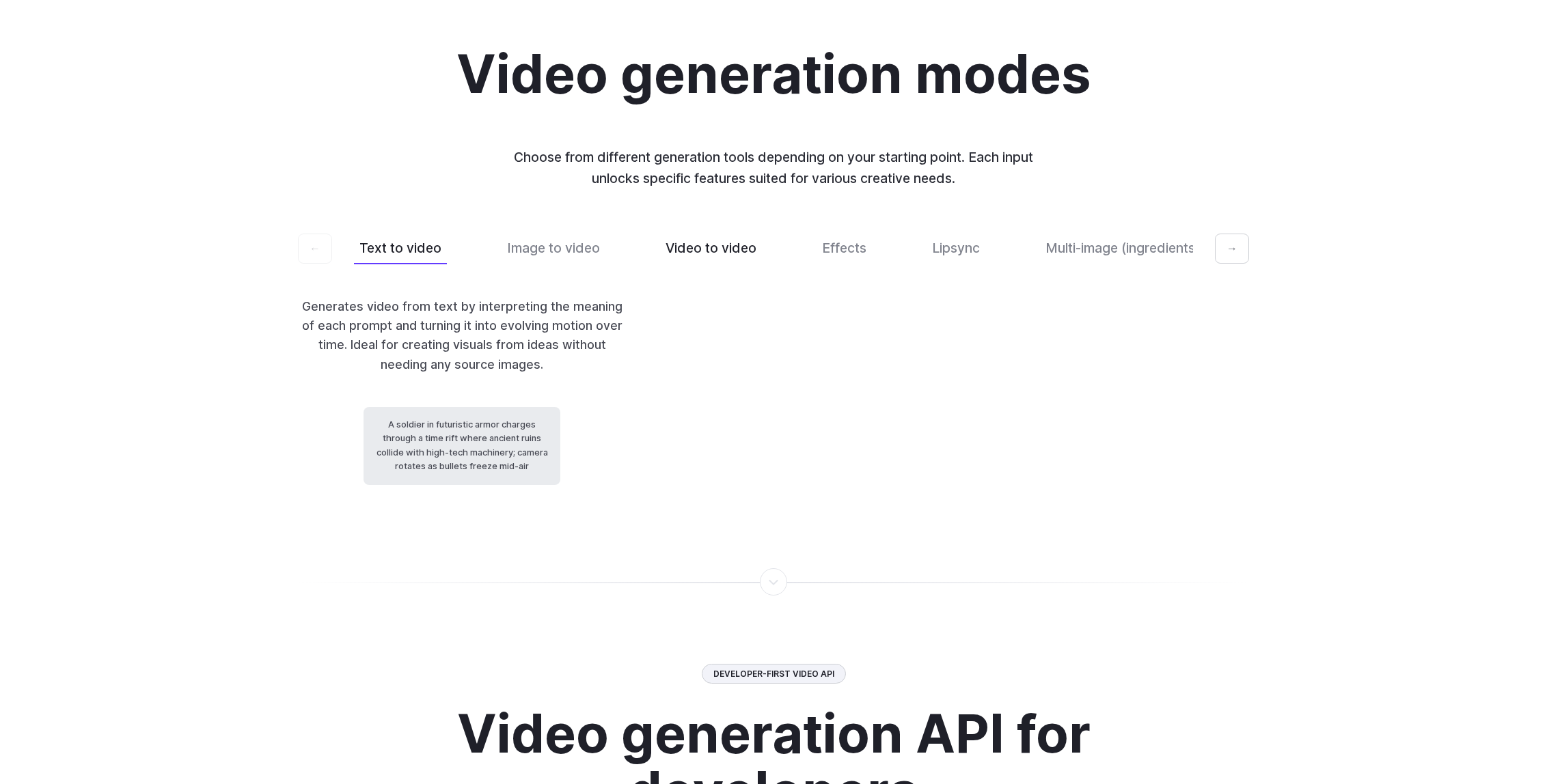
click at [662, 232] on button "Video to video" at bounding box center [710, 248] width 101 height 32
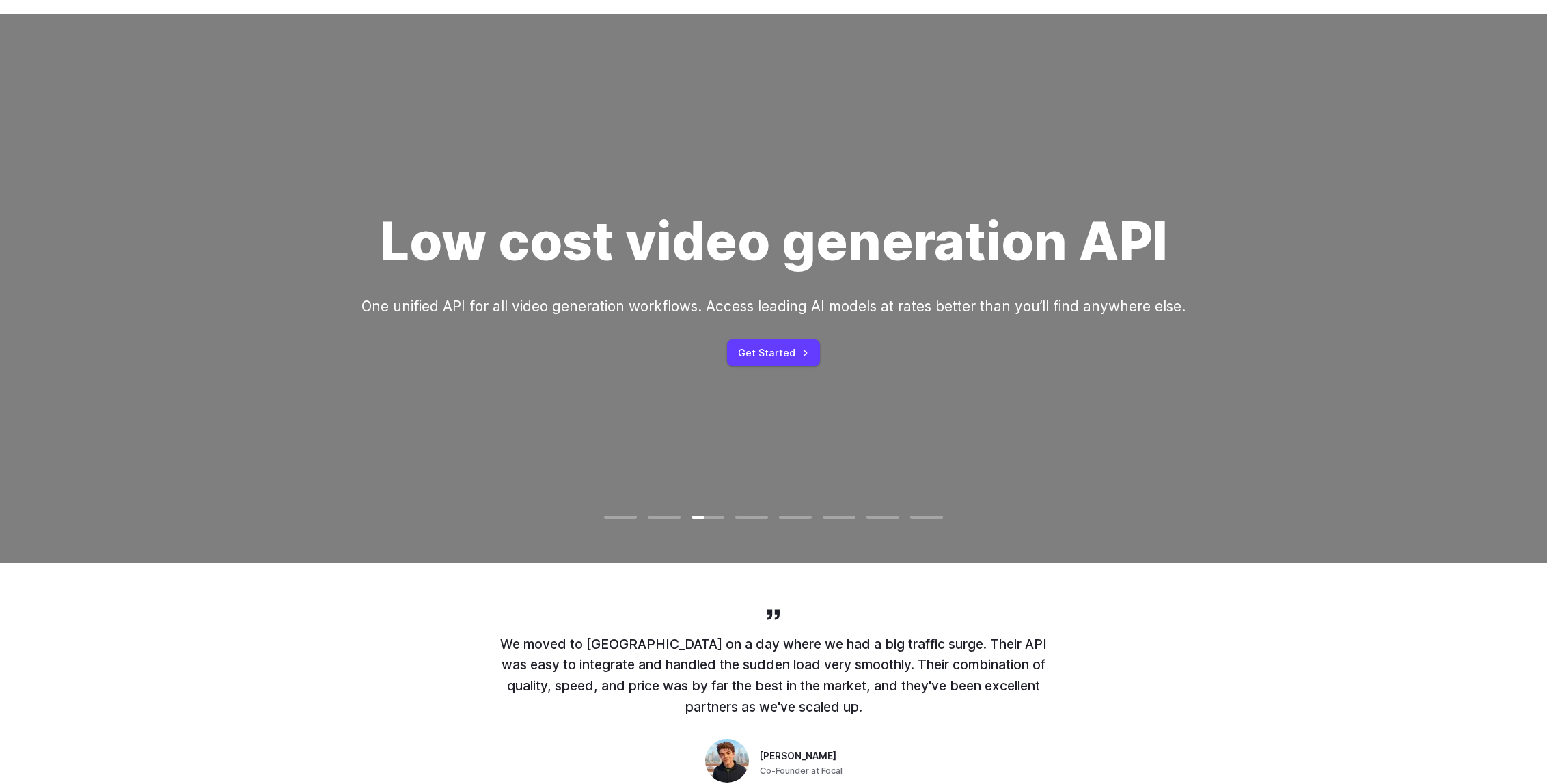
scroll to position [0, 0]
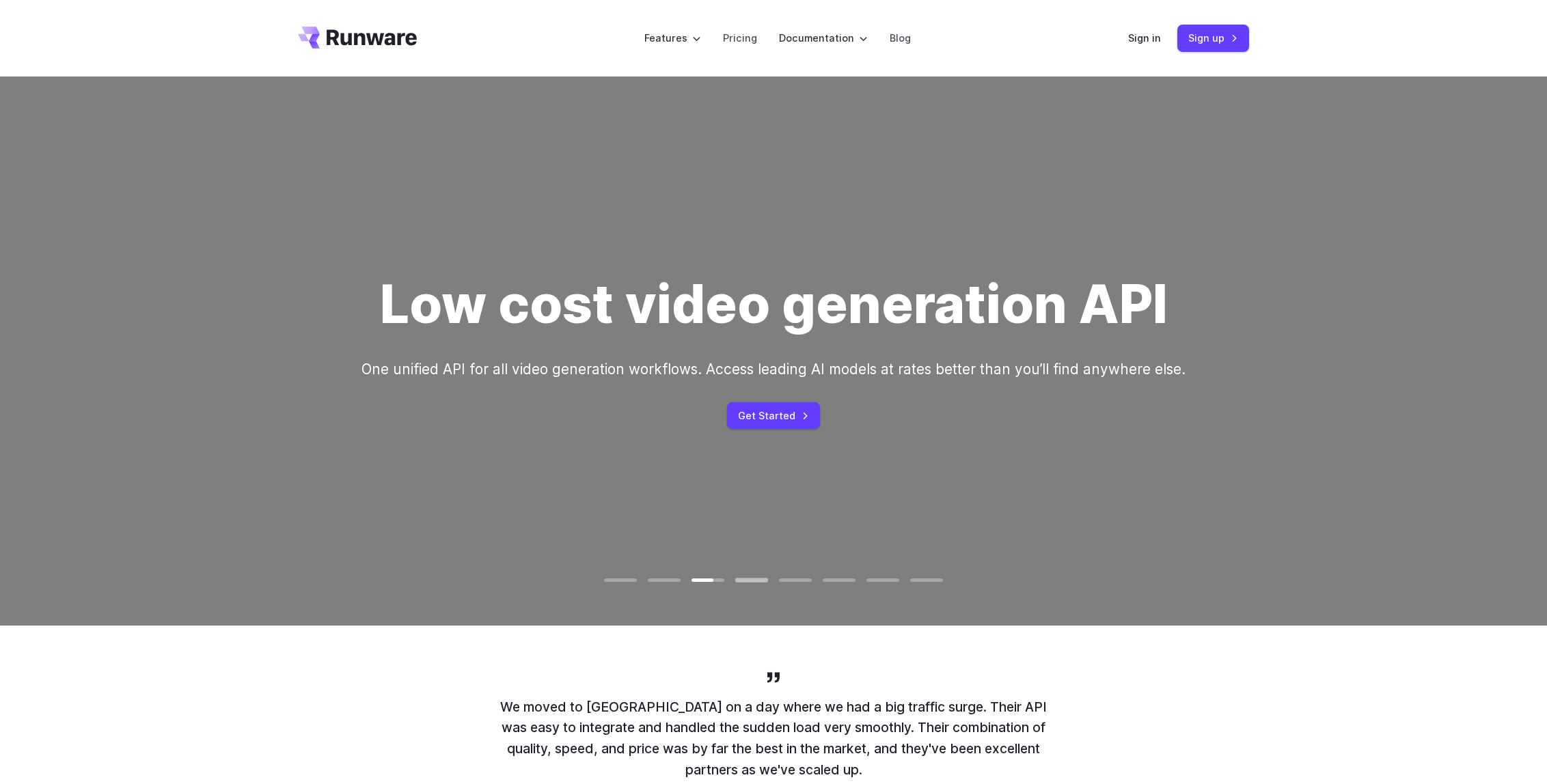
click at [750, 578] on div at bounding box center [751, 579] width 33 height 4
click at [380, 32] on icon "Go to /" at bounding box center [357, 37] width 119 height 22
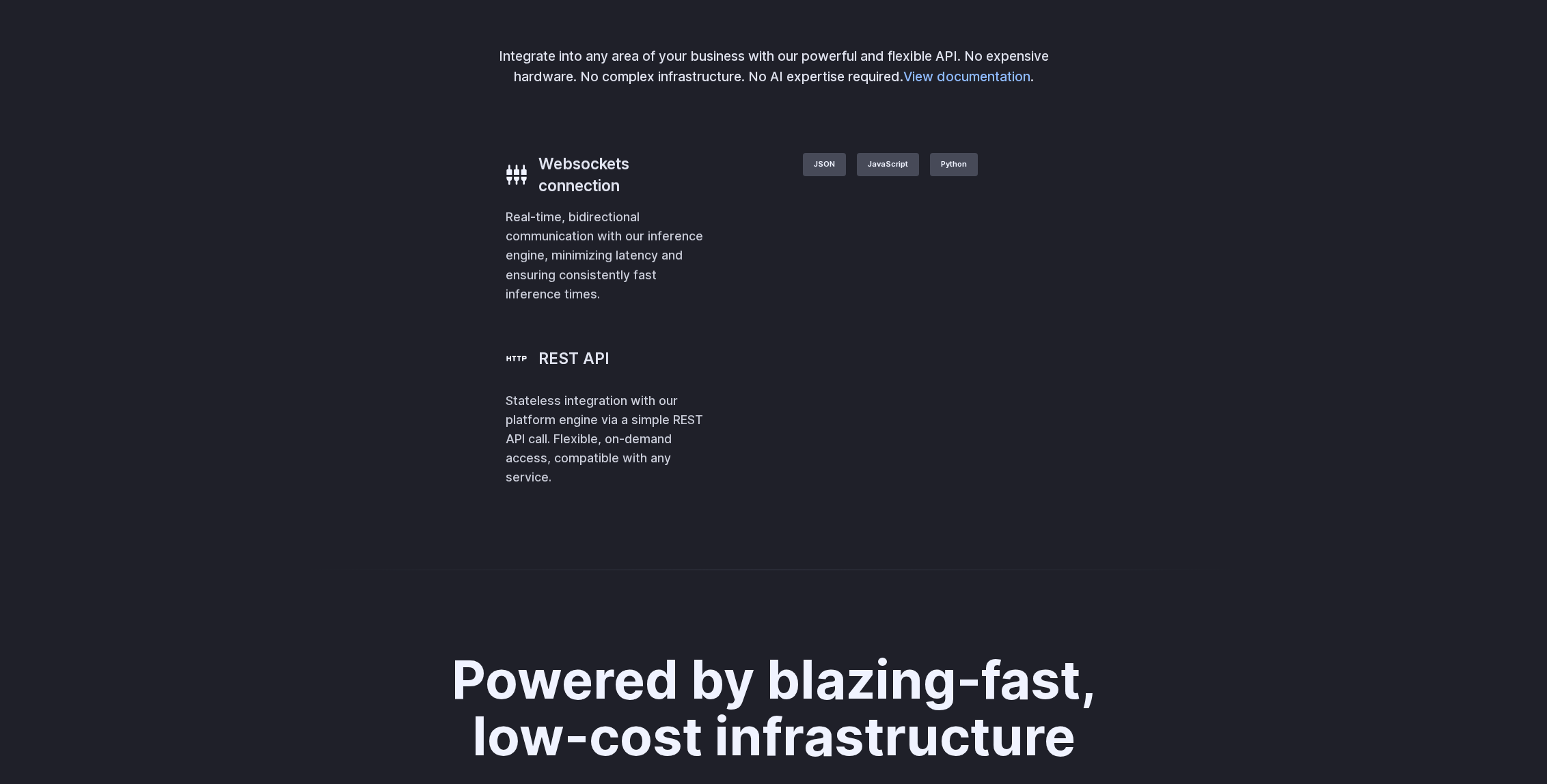
scroll to position [3110, 0]
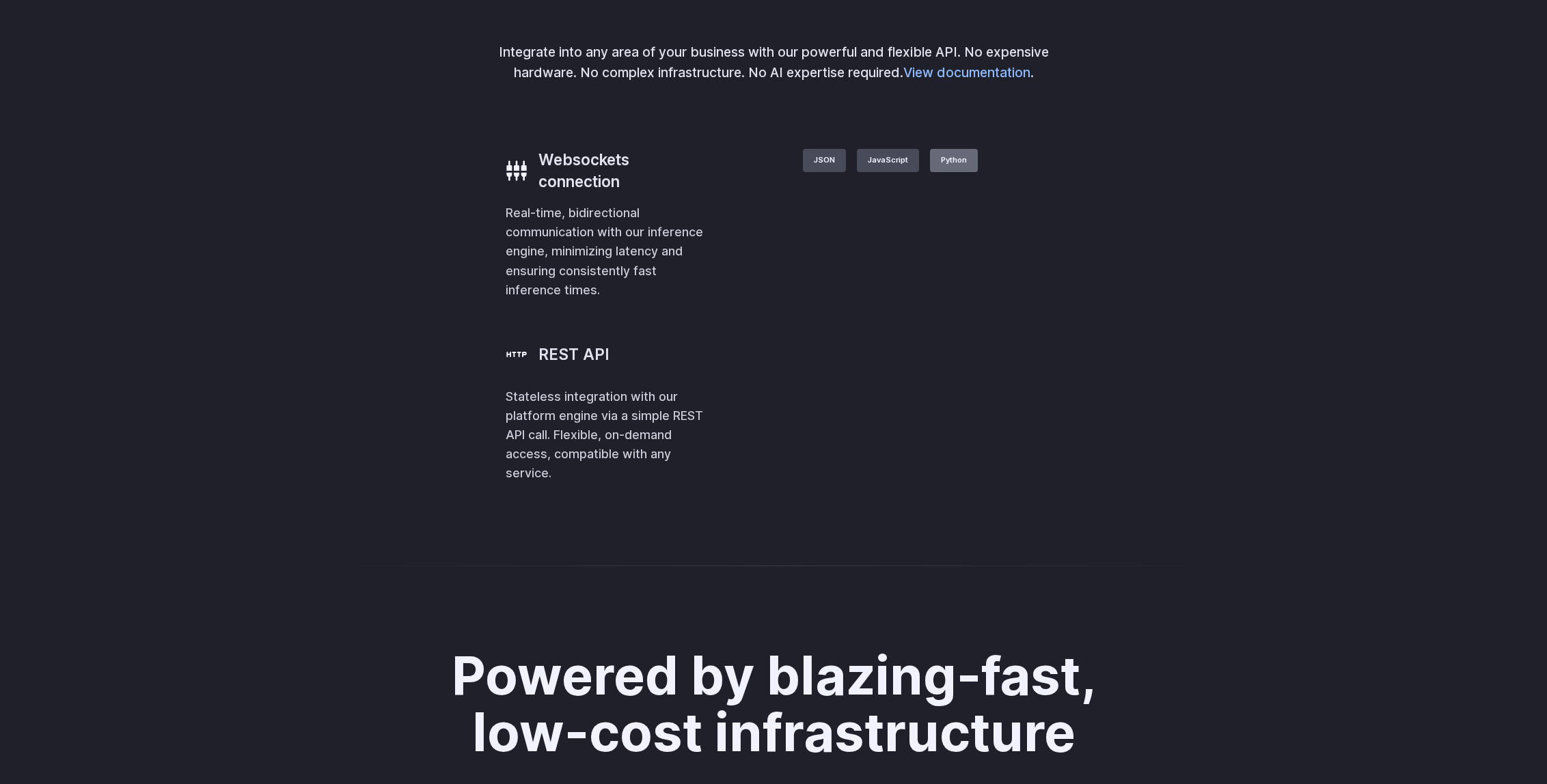
click at [977, 172] on label "Python" at bounding box center [953, 161] width 48 height 23
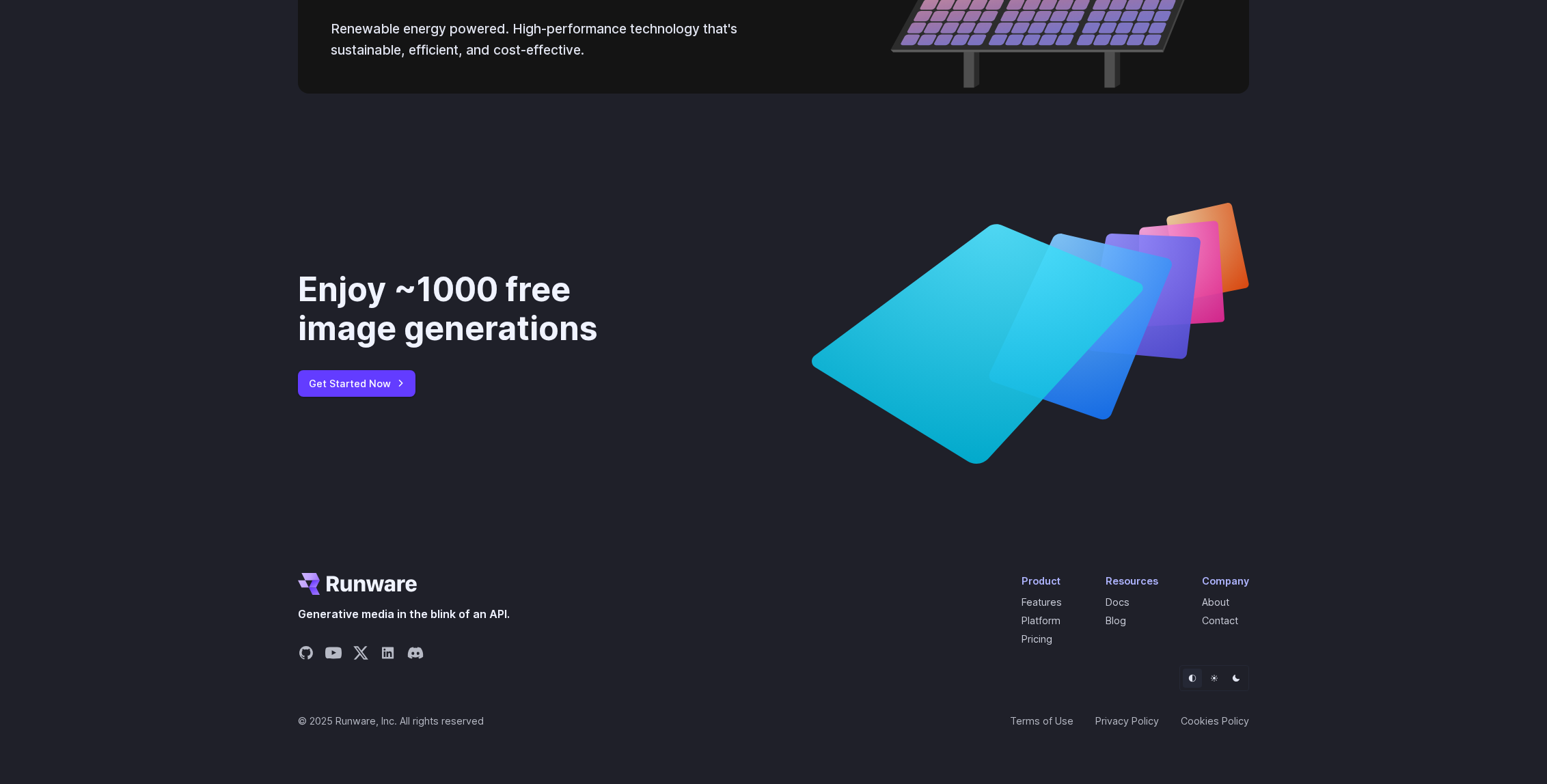
scroll to position [5163, 0]
click at [359, 385] on link "Get Started Now" at bounding box center [356, 384] width 117 height 26
